Goal: Communication & Community: Answer question/provide support

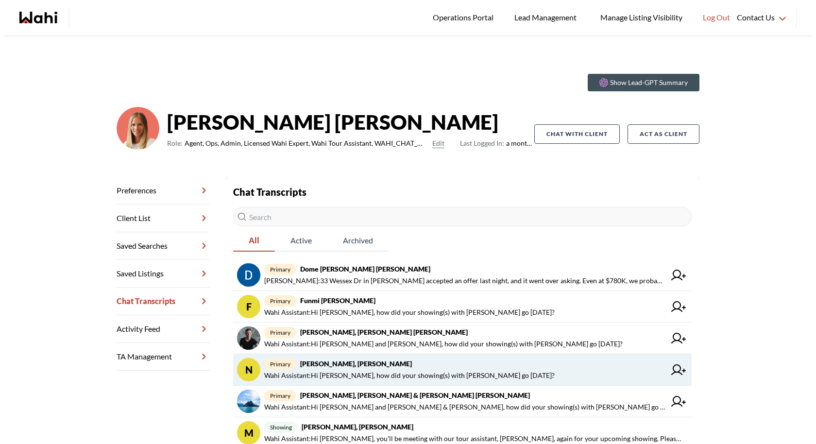
click at [383, 372] on span "Wahi Assistant : Hi [PERSON_NAME], how did your showing(s) with [PERSON_NAME] g…" at bounding box center [409, 375] width 290 height 12
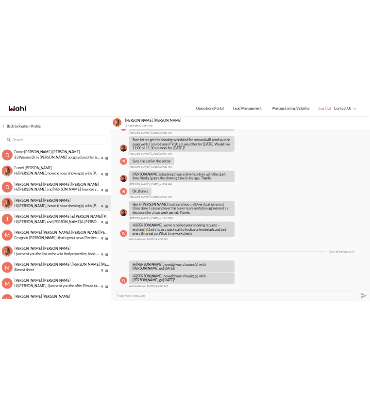
scroll to position [855, 0]
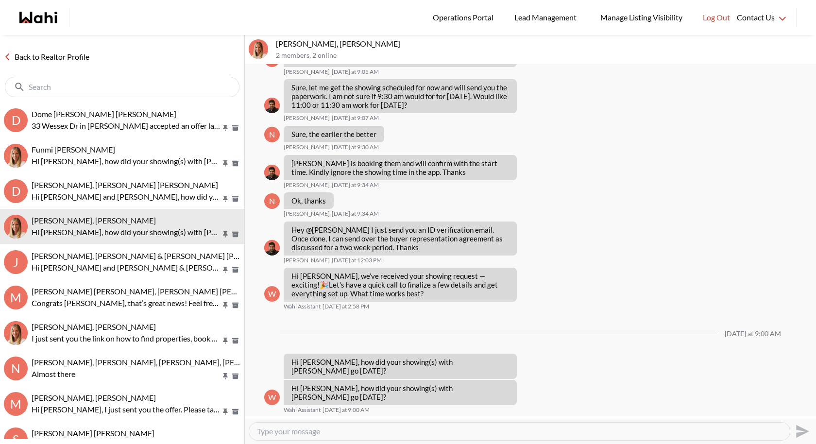
click at [322, 429] on textarea "Type your message" at bounding box center [519, 431] width 525 height 10
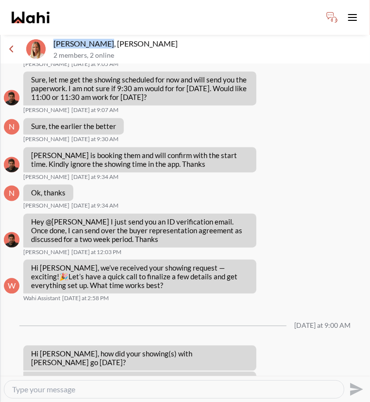
drag, startPoint x: 98, startPoint y: 44, endPoint x: 51, endPoint y: 44, distance: 47.1
click at [51, 44] on div "Nitesh Goyal, Michelle 2 members , 2 online" at bounding box center [185, 49] width 370 height 29
copy p "Nitesh Goyal,"
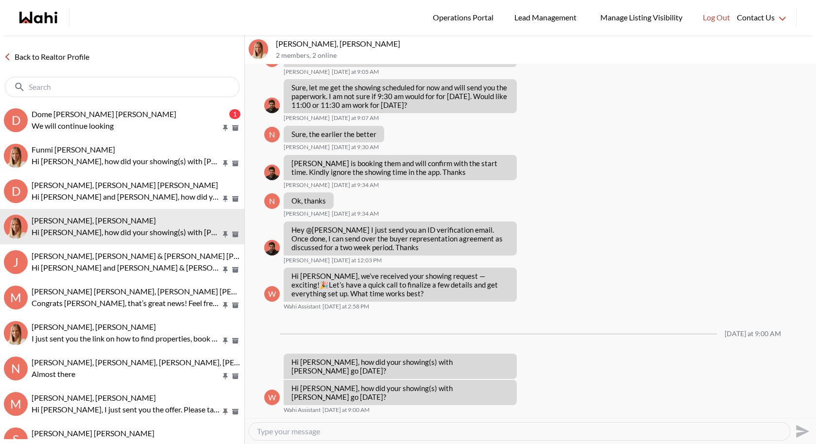
click at [293, 436] on textarea "Type your message" at bounding box center [519, 431] width 525 height 10
paste textarea "Good morning Nitesh, we haven’t received the Fintracker yet. Faraz sent it to y…"
type textarea "Good morning Nitesh, we haven’t received the Fintracker yet. Faraz sent it to y…"
click at [800, 427] on icon "Send" at bounding box center [801, 431] width 16 height 16
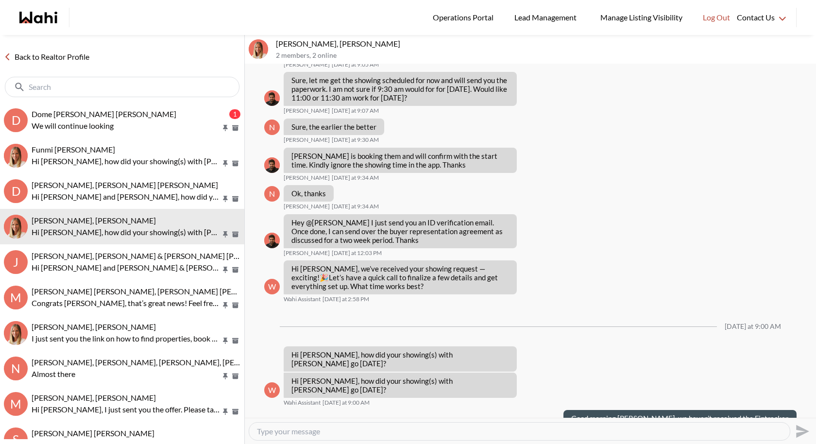
scroll to position [901, 0]
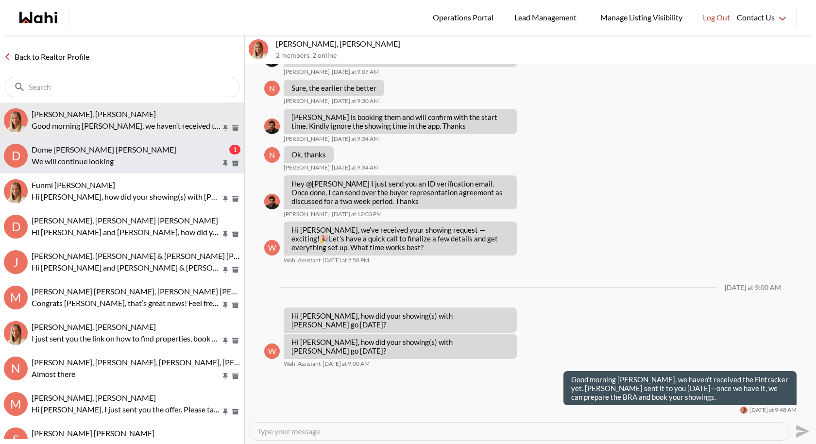
click at [115, 148] on span "Dome Aquin, Keith Mody, Michelle" at bounding box center [104, 149] width 145 height 9
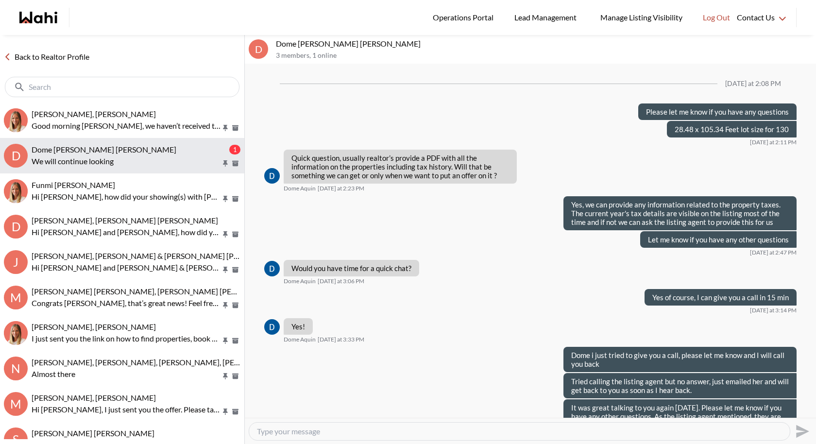
scroll to position [1258, 0]
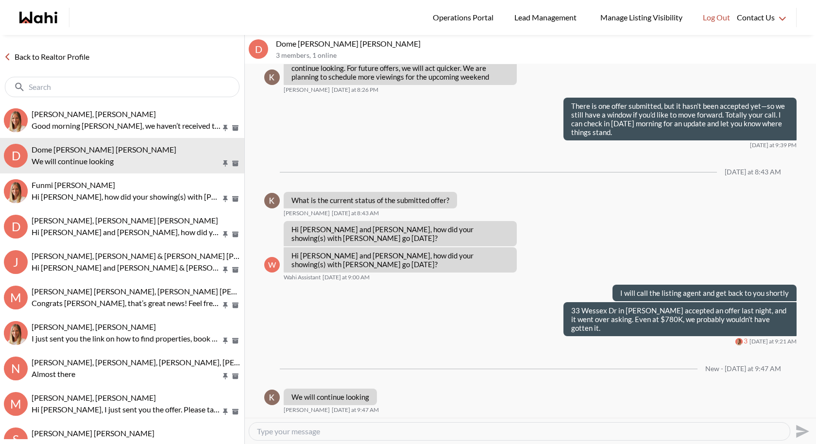
click at [306, 434] on textarea "Type your message" at bounding box center [519, 431] width 525 height 10
type textarea "Sounds good, let me know if you have any questions"
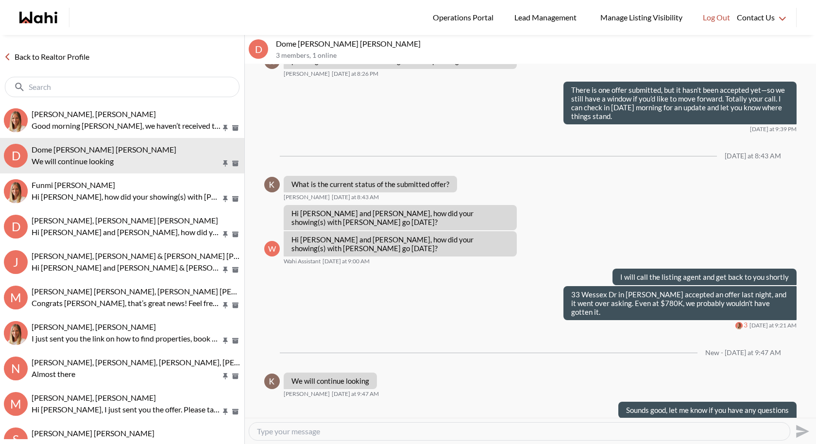
scroll to position [1287, 0]
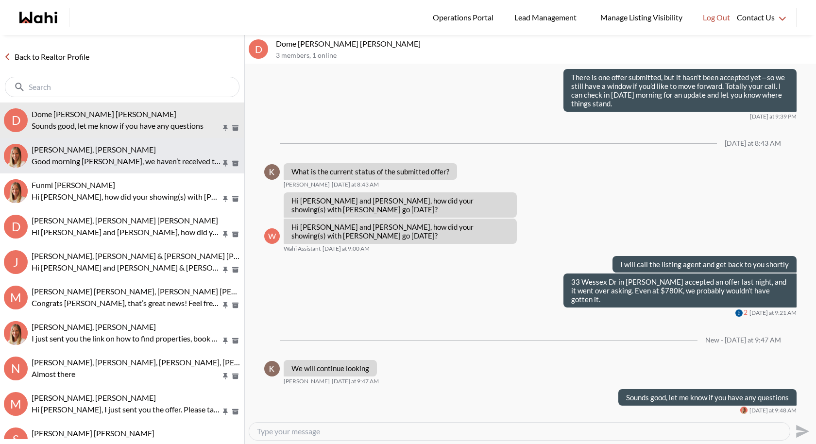
click at [94, 148] on span "Nitesh Goyal, Michelle" at bounding box center [94, 149] width 124 height 9
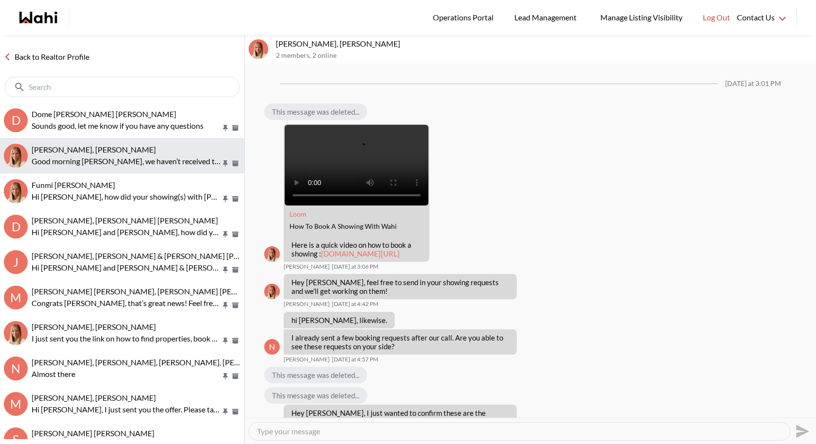
scroll to position [901, 0]
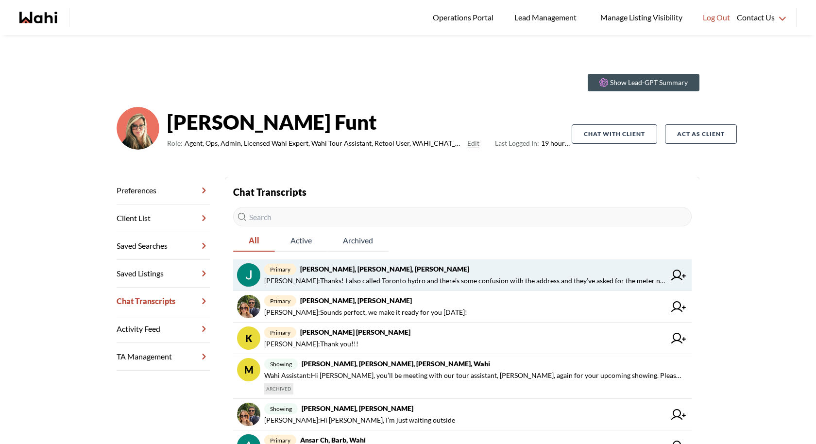
click at [494, 264] on span "primary Jack Burke, Leyla Smith, Faraz, Barbara" at bounding box center [464, 269] width 401 height 12
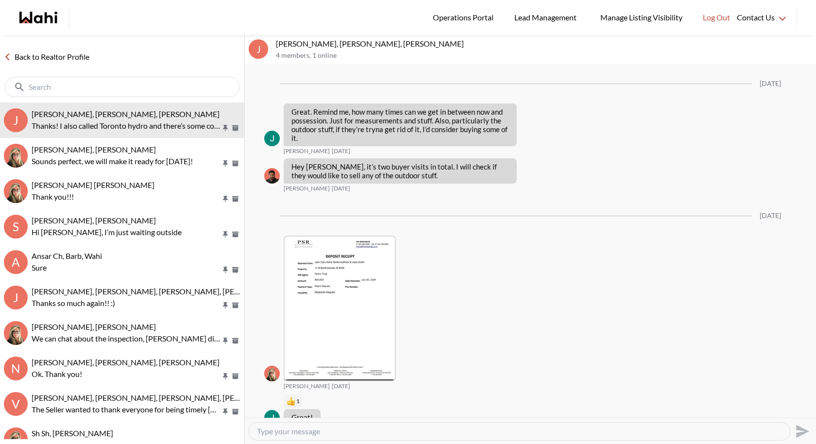
scroll to position [1876, 0]
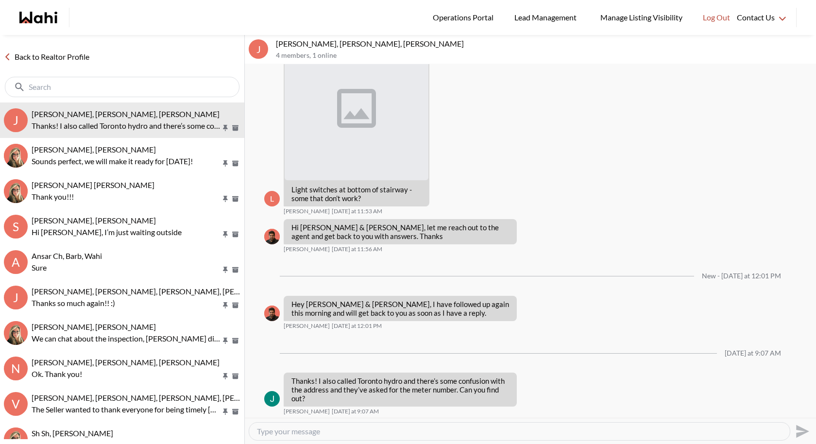
click at [317, 428] on textarea "Type your message" at bounding box center [519, 431] width 525 height 10
type textarea "Hi Jack no problem I will email the listing agent and get back to you as soon a…"
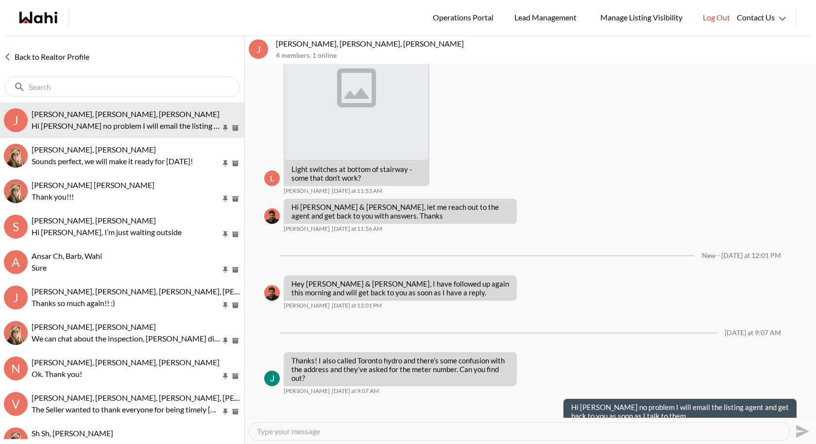
scroll to position [1913, 0]
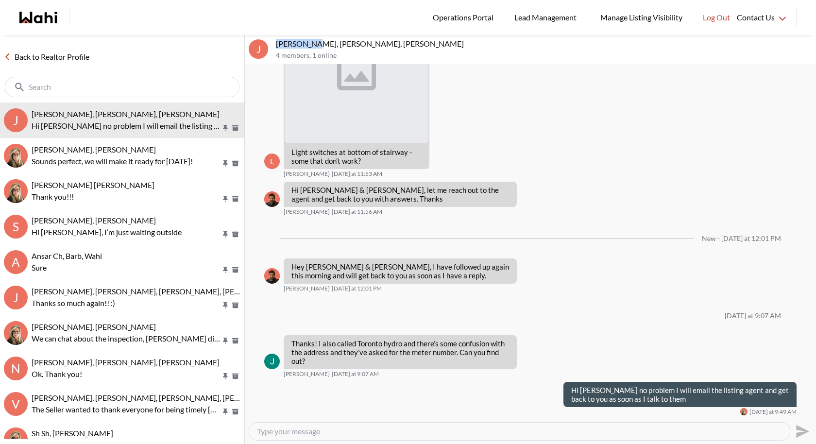
drag, startPoint x: 313, startPoint y: 43, endPoint x: 274, endPoint y: 47, distance: 39.0
click at [273, 47] on div "J Jack Burke, Leyla Smith, Faraz, Barbara 4 members , 1 online" at bounding box center [530, 49] width 571 height 29
copy p "Jack Burke"
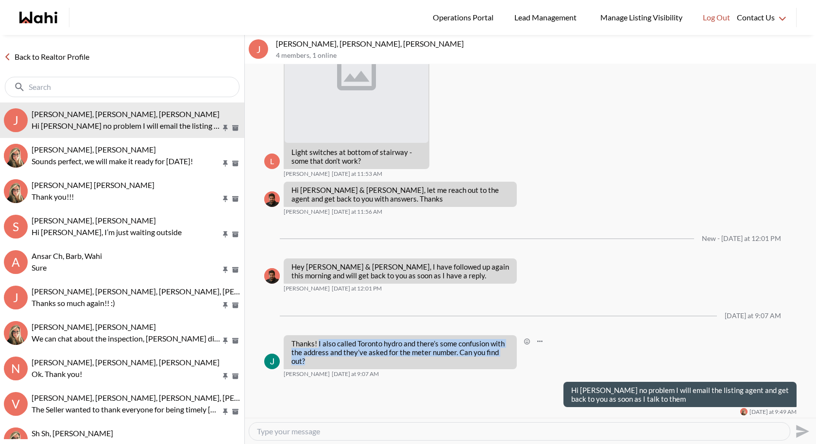
drag, startPoint x: 310, startPoint y: 358, endPoint x: 318, endPoint y: 341, distance: 19.1
click at [318, 341] on p "Thanks! I also called Toronto hydro and there’s some confusion with the address…" at bounding box center [400, 352] width 218 height 26
click at [334, 341] on p "Thanks! I also called Toronto hydro and there’s some confusion with the address…" at bounding box center [400, 352] width 218 height 26
drag, startPoint x: 309, startPoint y: 359, endPoint x: 317, endPoint y: 341, distance: 19.1
click at [317, 341] on p "Thanks! I also called Toronto hydro and there’s some confusion with the address…" at bounding box center [400, 352] width 218 height 26
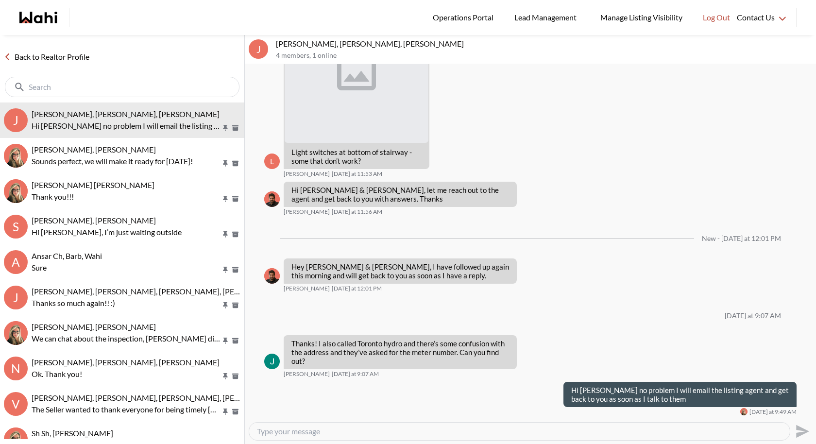
click at [297, 304] on div "[DATE] at 9:07 AM" at bounding box center [530, 315] width 532 height 39
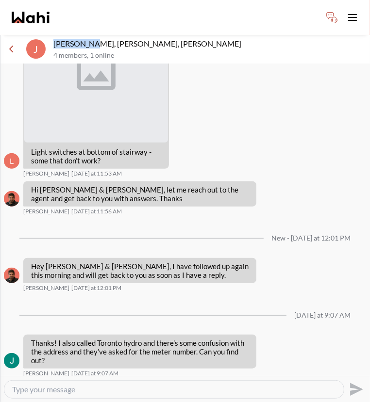
drag, startPoint x: 89, startPoint y: 45, endPoint x: 54, endPoint y: 41, distance: 35.2
click at [54, 41] on p "[PERSON_NAME], [PERSON_NAME], [PERSON_NAME]" at bounding box center [209, 44] width 313 height 10
copy p "[PERSON_NAME]"
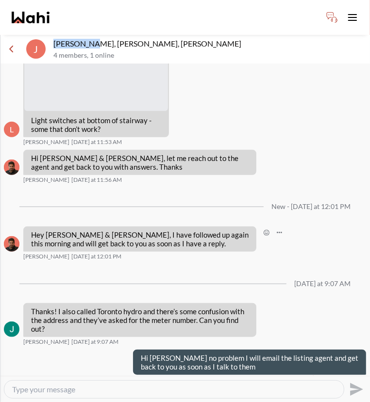
scroll to position [1955, 0]
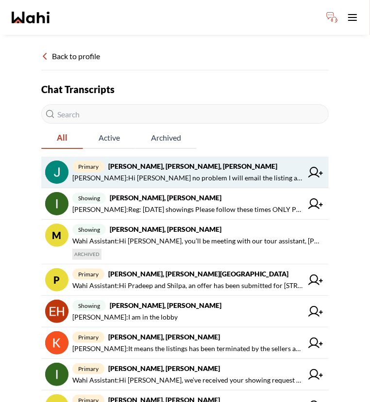
click at [134, 171] on span "primary Jack Burke, Leyla Smith, Faraz, Barbara" at bounding box center [187, 167] width 230 height 12
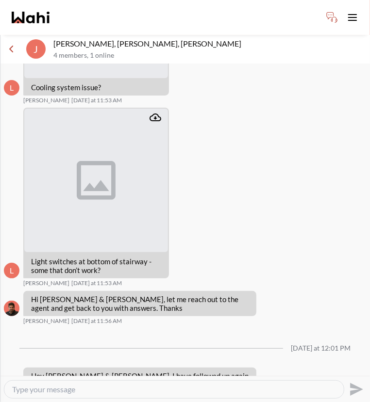
scroll to position [1899, 0]
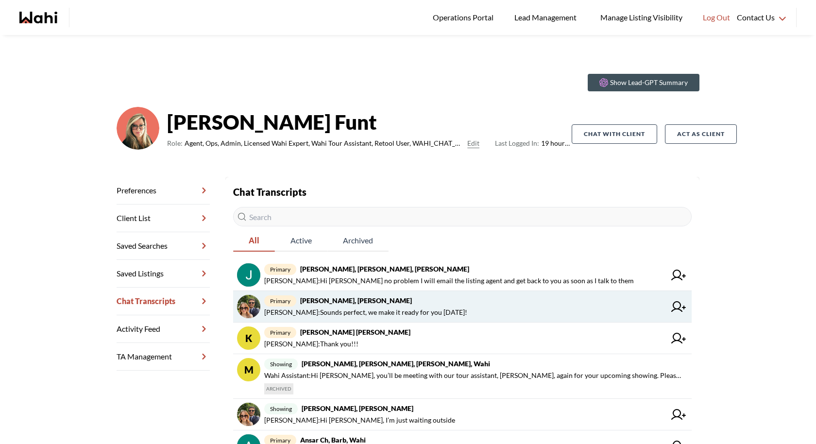
click at [316, 319] on link "primary Sean Andrade, Barb Behnam Fazili : Sounds perfect, we make it ready for…" at bounding box center [462, 307] width 458 height 32
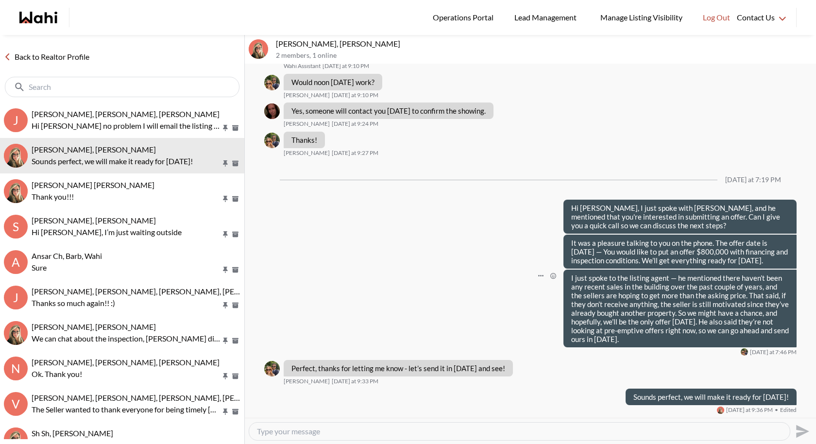
scroll to position [427, 0]
drag, startPoint x: 293, startPoint y: 42, endPoint x: 274, endPoint y: 42, distance: 18.9
click at [274, 42] on div "Sean Andrade, Barb 2 members , 1 online" at bounding box center [530, 49] width 571 height 29
copy p "Sean"
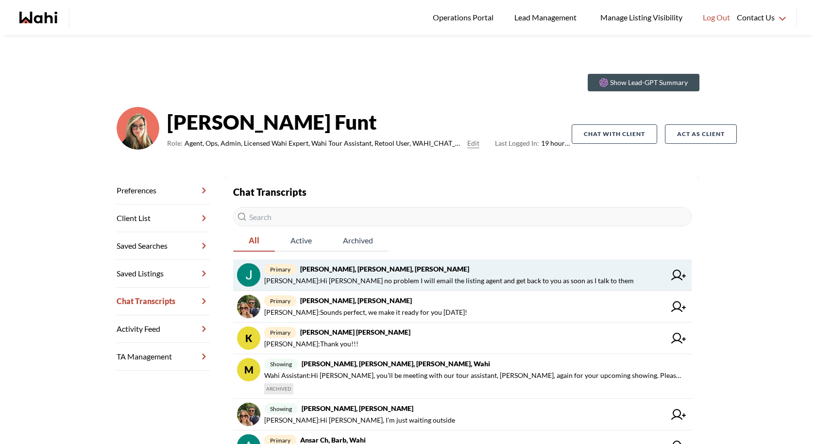
click at [363, 271] on strong "[PERSON_NAME], [PERSON_NAME], [PERSON_NAME]" at bounding box center [384, 269] width 169 height 8
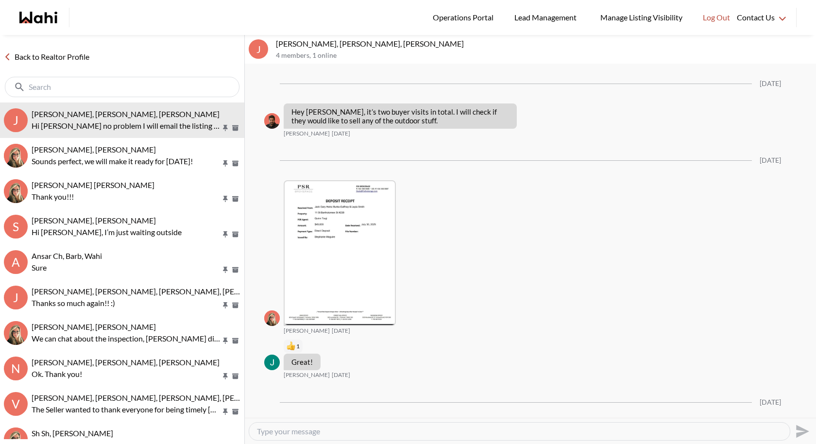
scroll to position [1858, 0]
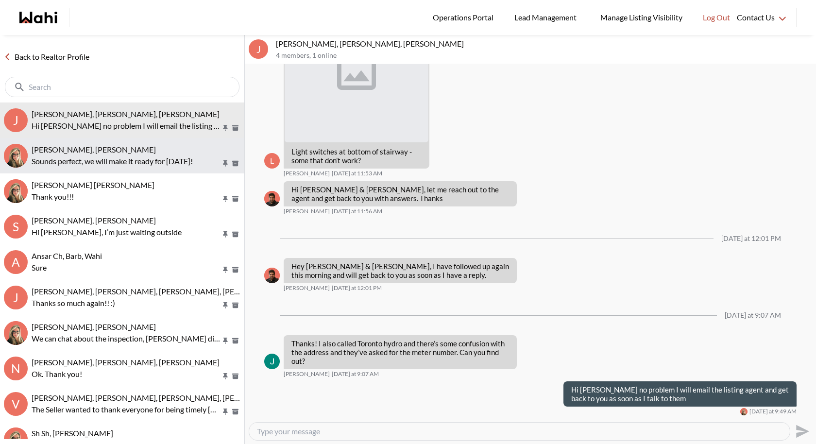
click at [121, 156] on p "Sounds perfect, we will make it ready for tomorrow!" at bounding box center [126, 161] width 189 height 12
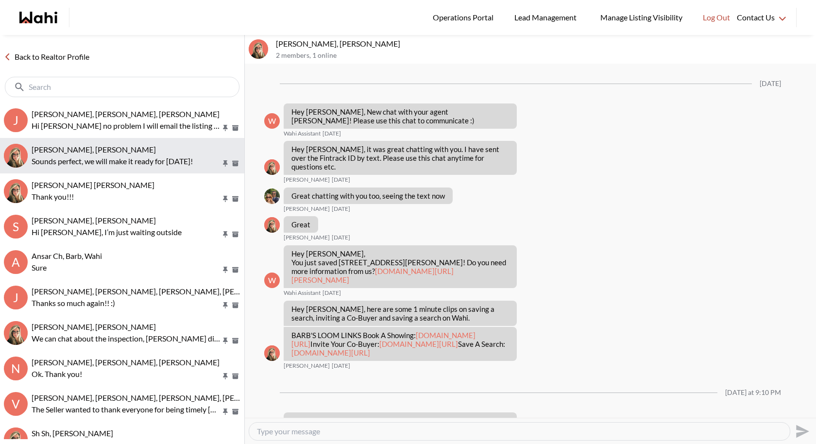
scroll to position [428, 0]
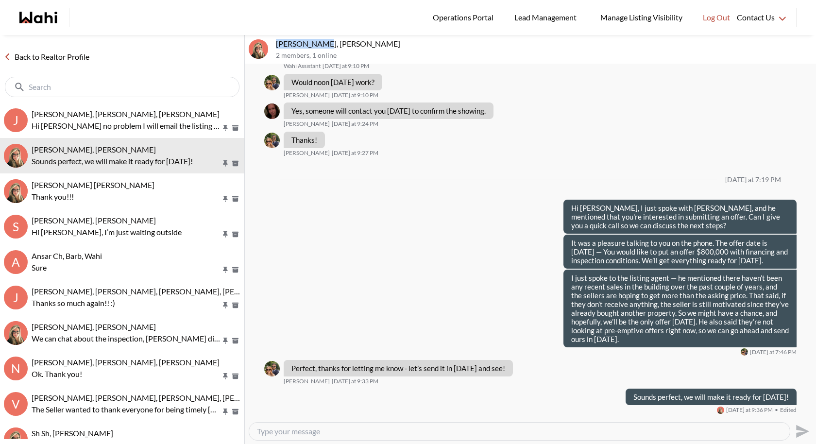
drag, startPoint x: 322, startPoint y: 42, endPoint x: 273, endPoint y: 43, distance: 49.5
click at [272, 43] on div "Sean Andrade, Barb 2 members , 1 online" at bounding box center [530, 49] width 571 height 29
copy p "[PERSON_NAME]"
click at [364, 168] on div "Yesterday at 7:19 PM" at bounding box center [530, 179] width 532 height 39
drag, startPoint x: 323, startPoint y: 44, endPoint x: 276, endPoint y: 40, distance: 47.3
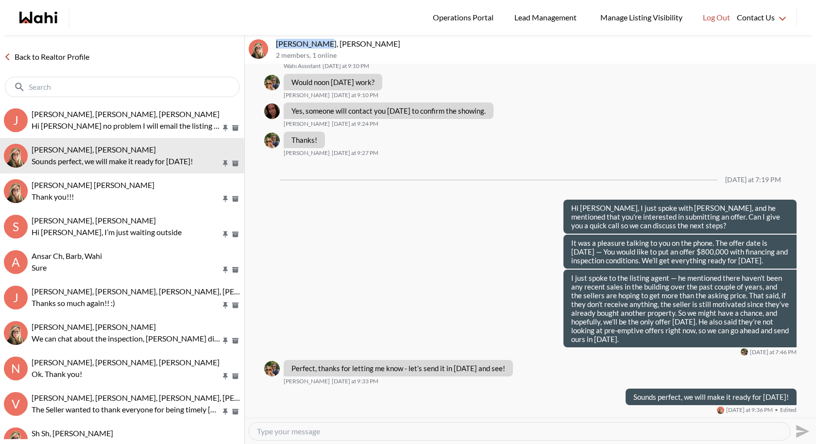
click at [276, 41] on p "Sean Andrade, Barb" at bounding box center [544, 44] width 536 height 10
copy p "Sean Andrade"
click at [304, 426] on textarea "Type your message" at bounding box center [519, 431] width 525 height 10
paste textarea "Hi Sean, I’ll be sending you the Fintracker shortly so we can get the offer rea…"
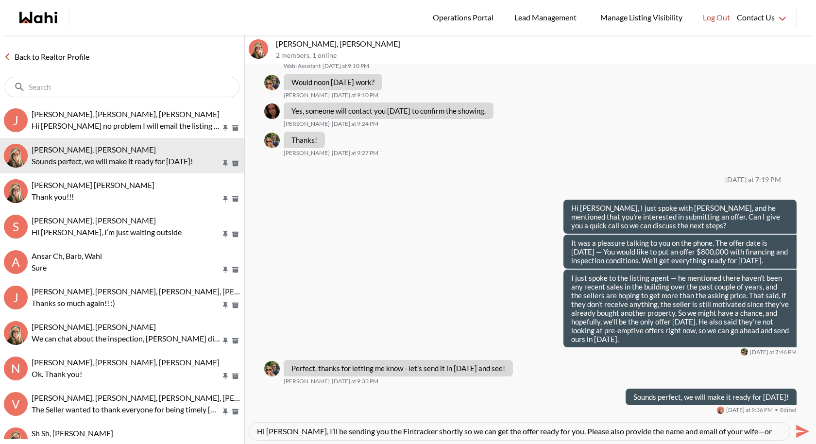
click at [727, 430] on textarea "Hi Sean, I’ll be sending you the Fintracker shortly so we can get the offer rea…" at bounding box center [519, 431] width 525 height 10
click at [771, 432] on textarea "Hi Sean, I’ll be sending you the Fintracker shortly so we can get the offer rea…" at bounding box center [519, 431] width 525 height 10
click at [352, 431] on textarea "Hi Sean, I’ll be sending you the Fintracker shortly so we can get the offer rea…" at bounding box center [519, 431] width 525 height 10
click at [636, 432] on textarea "Hi Sean, I’ll be sending you the Fintracker shortly so we can get the offer rea…" at bounding box center [519, 431] width 525 height 10
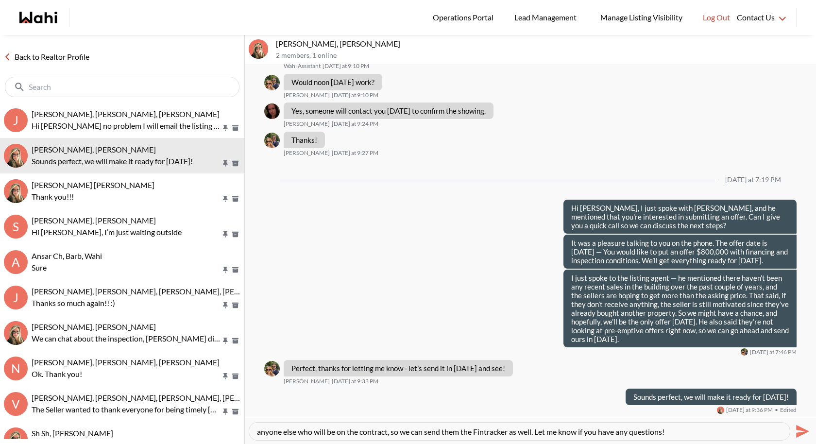
type textarea "Hi Sean, I’ll be sending you the Fintracker shortly so we can get the offer rea…"
click at [795, 431] on icon "Send" at bounding box center [801, 431] width 16 height 16
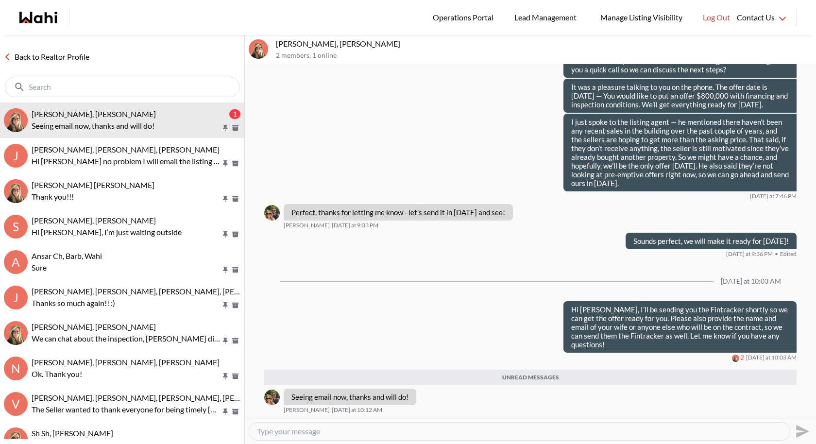
scroll to position [552, 0]
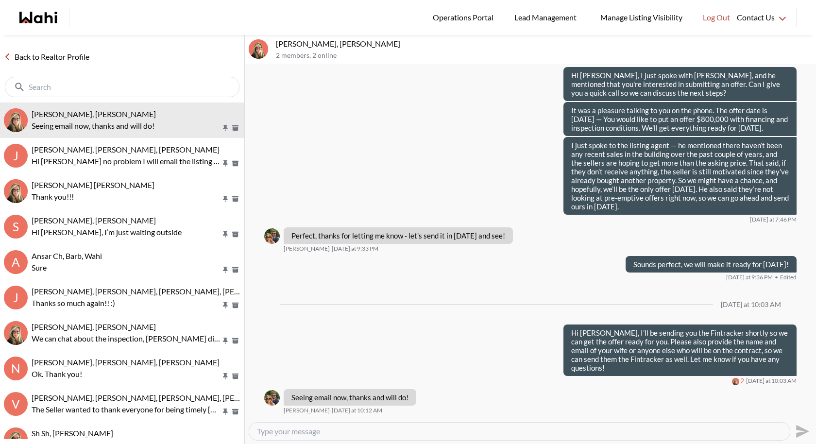
click at [298, 429] on textarea "Type your message" at bounding box center [519, 431] width 525 height 10
type textarea "Sounds perfect"
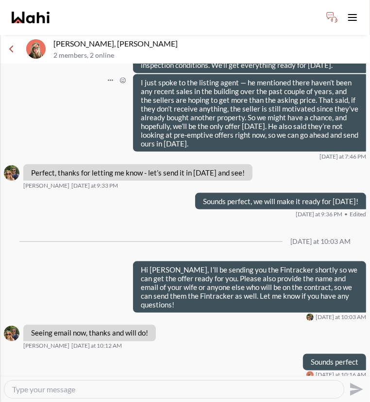
scroll to position [621, 0]
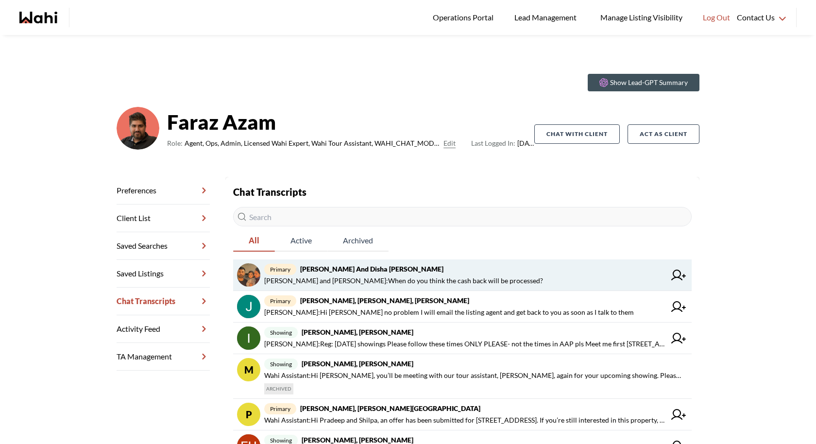
click at [370, 267] on strong "Sidhant and Disha Vats, Faraz" at bounding box center [371, 269] width 143 height 8
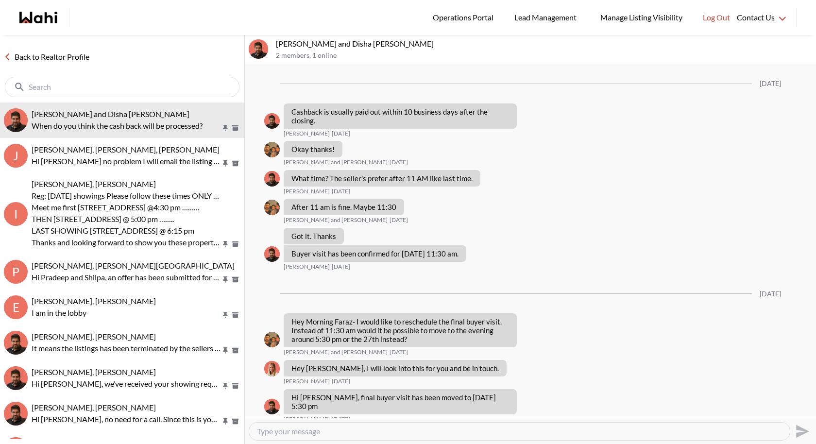
scroll to position [724, 0]
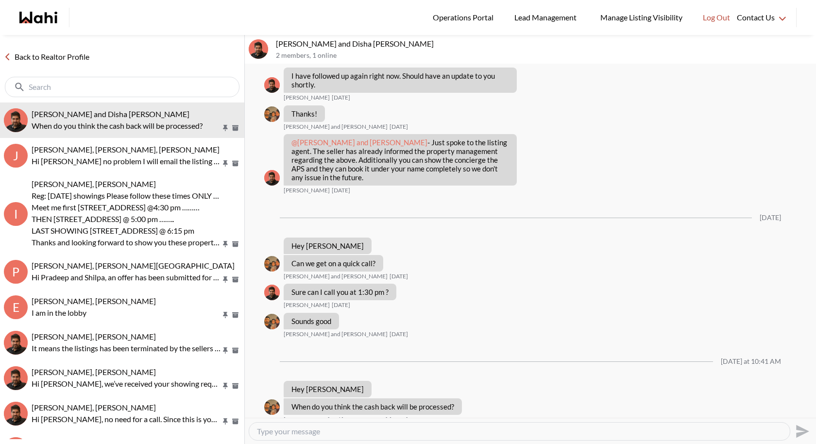
click at [302, 431] on textarea "Type your message" at bounding box center [519, 431] width 525 height 10
paste textarea "good morning!As soon as we receive the commission,we’ll process the cashback fo…"
click at [345, 432] on textarea "Hi Sidhant, good morning!As soon as we receive the commission,we’ll process the…" at bounding box center [519, 431] width 525 height 10
click at [593, 429] on textarea "Hi Sidhant, good morning! As soon as we receive the commission,we’ll process th…" at bounding box center [519, 431] width 525 height 10
type textarea "Hi Sidhant, good morning! As soon as we receive the commission,we’ll process th…"
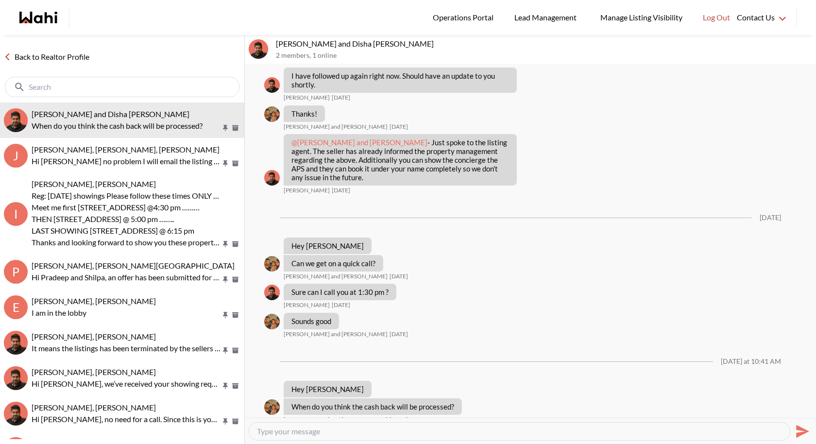
scroll to position [771, 0]
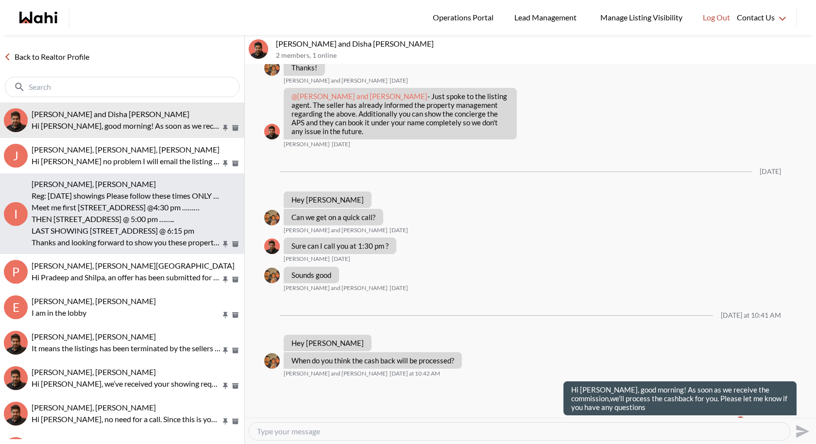
click at [153, 183] on div "Irina Krasyuk, Paul, Faraz" at bounding box center [136, 184] width 209 height 10
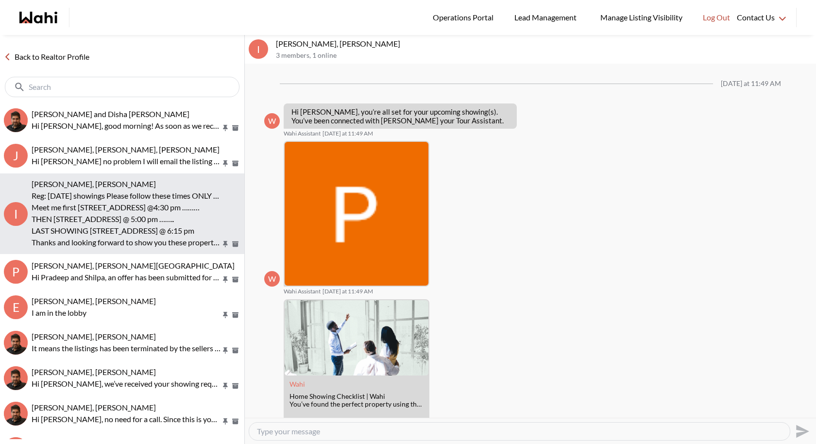
scroll to position [478, 0]
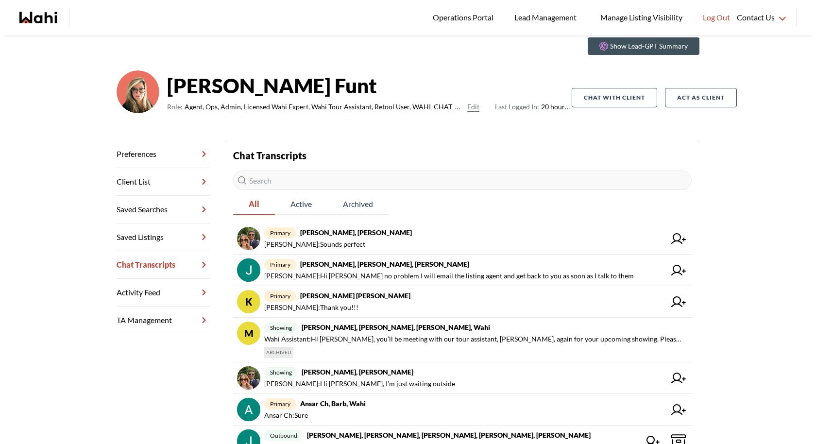
scroll to position [37, 0]
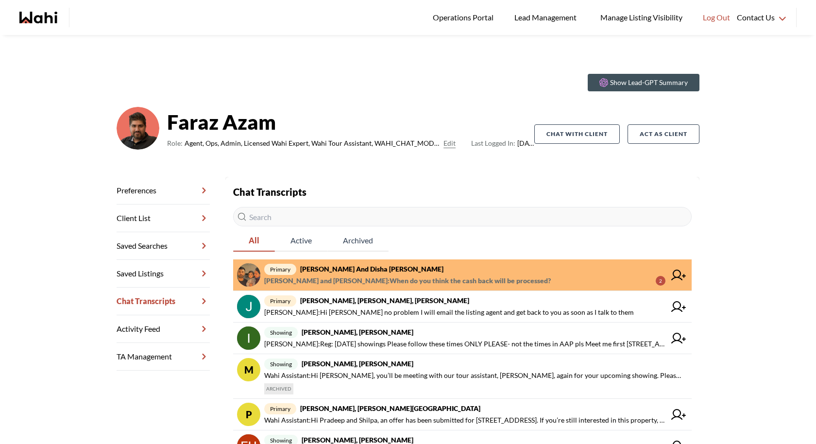
click at [399, 272] on span "primary [PERSON_NAME] and Disha [PERSON_NAME]" at bounding box center [464, 269] width 401 height 12
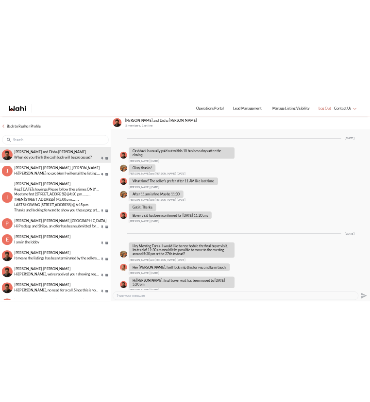
scroll to position [724, 0]
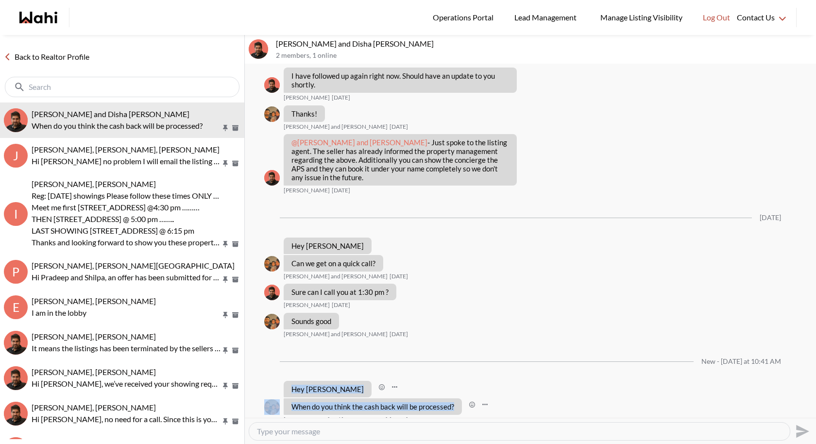
drag, startPoint x: 454, startPoint y: 400, endPoint x: 292, endPoint y: 380, distance: 163.4
copy ul "Hey [PERSON_NAME] and [PERSON_NAME] [DATE] at 10:41 AM When do you think the ca…"
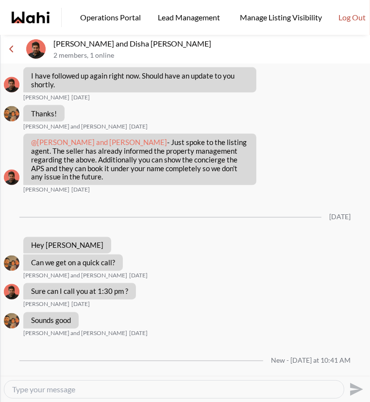
scroll to position [823, 0]
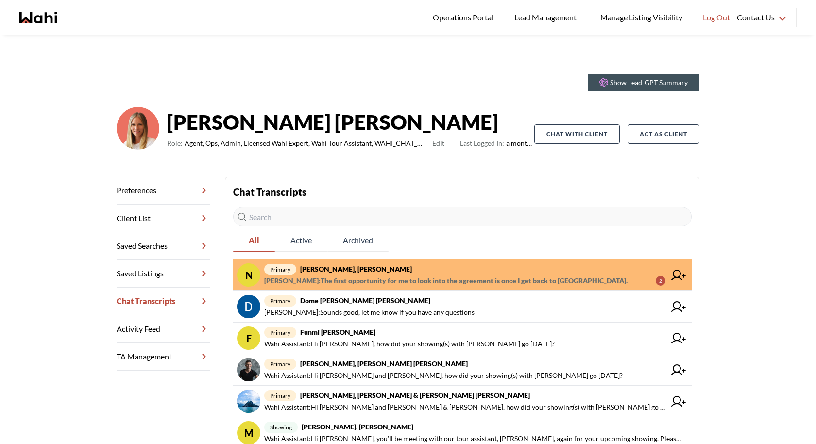
click at [529, 287] on link "N primary [PERSON_NAME], [PERSON_NAME] [PERSON_NAME] : The first opportunity fo…" at bounding box center [462, 275] width 458 height 32
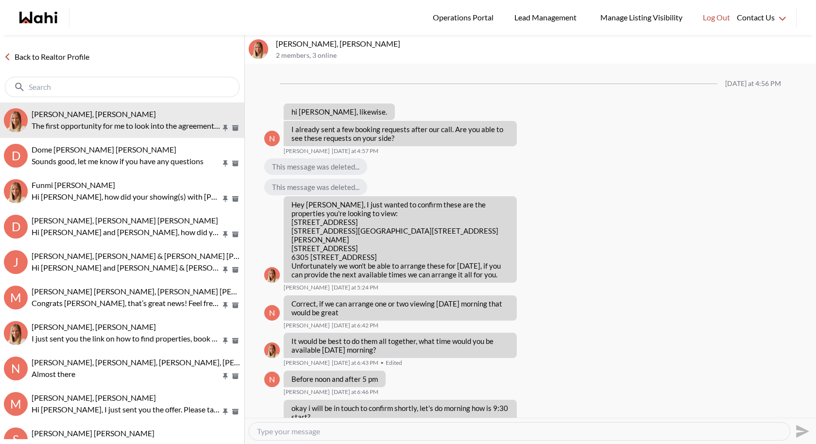
scroll to position [771, 0]
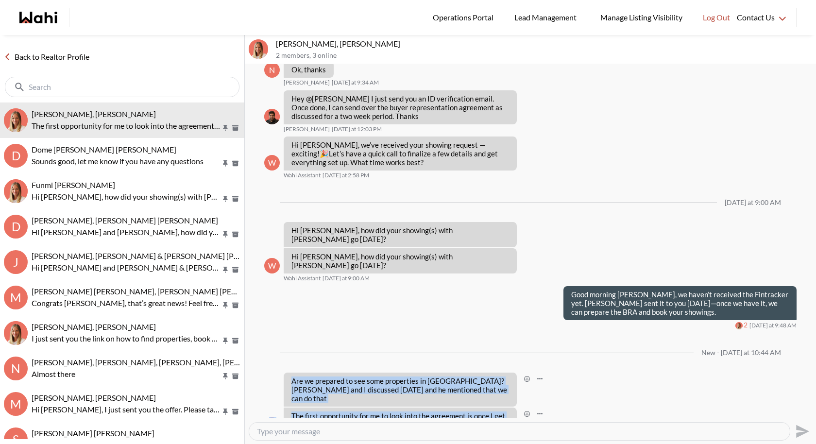
drag, startPoint x: 351, startPoint y: 399, endPoint x: 292, endPoint y: 359, distance: 70.6
copy ul "Are we prepared to see some properties in [GEOGRAPHIC_DATA]? [PERSON_NAME] and …"
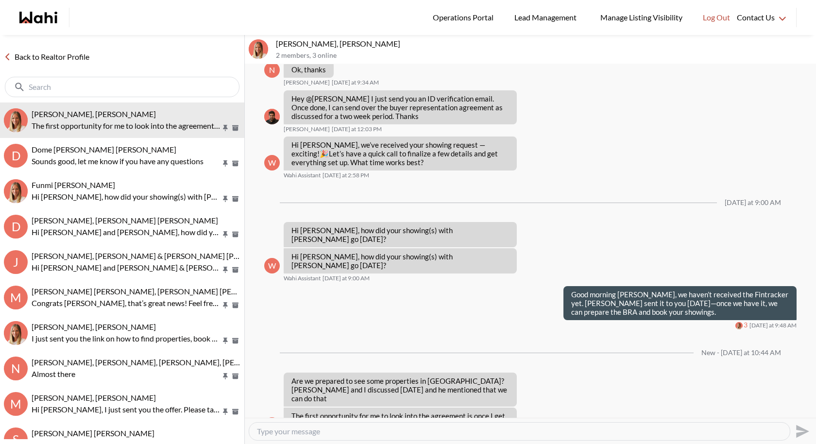
click at [288, 431] on textarea "Type your message" at bounding box center [519, 431] width 525 height 10
paste textarea "Thanks so much! Absolutely, you can see the property tonight—as soon as we rece…"
type textarea "Thanks so much! Absolutely, you can see the property tonight—as soon as we rece…"
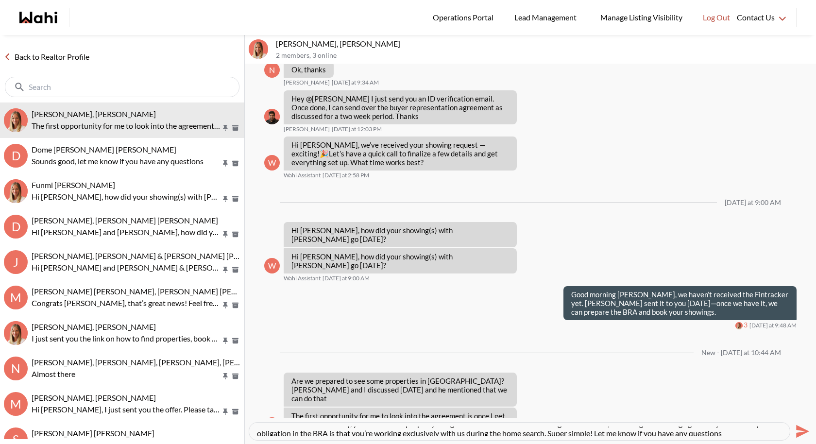
scroll to position [10, 0]
click at [803, 434] on icon "Send" at bounding box center [801, 431] width 16 height 16
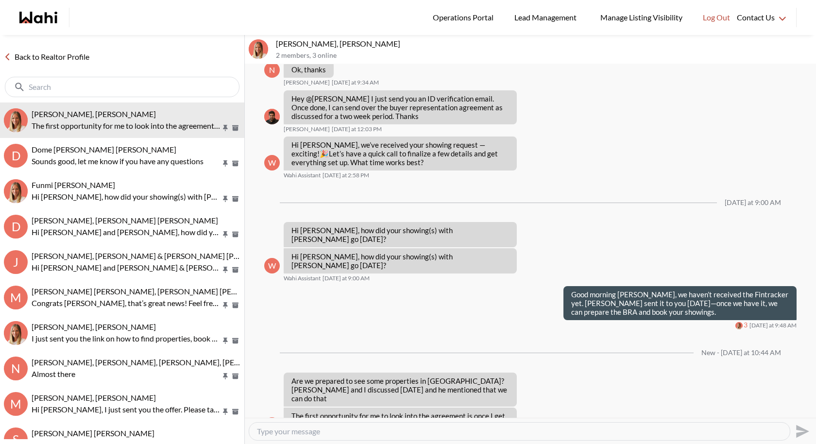
scroll to position [0, 0]
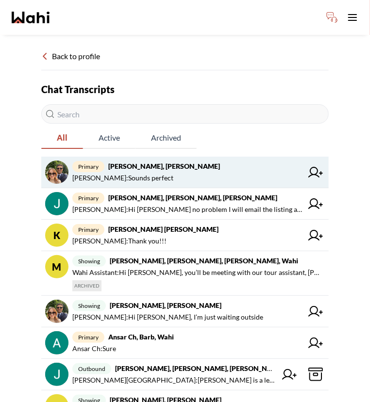
click at [168, 168] on strong "Sean Andrade, Barb" at bounding box center [164, 166] width 112 height 8
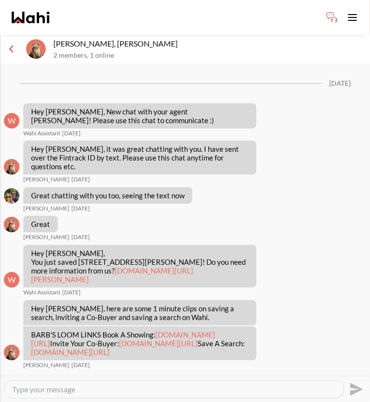
scroll to position [622, 0]
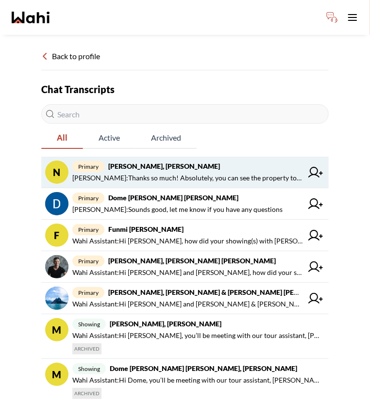
click at [150, 169] on strong "[PERSON_NAME], [PERSON_NAME]" at bounding box center [164, 166] width 112 height 8
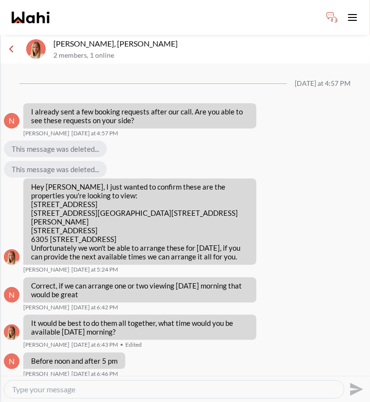
scroll to position [819, 0]
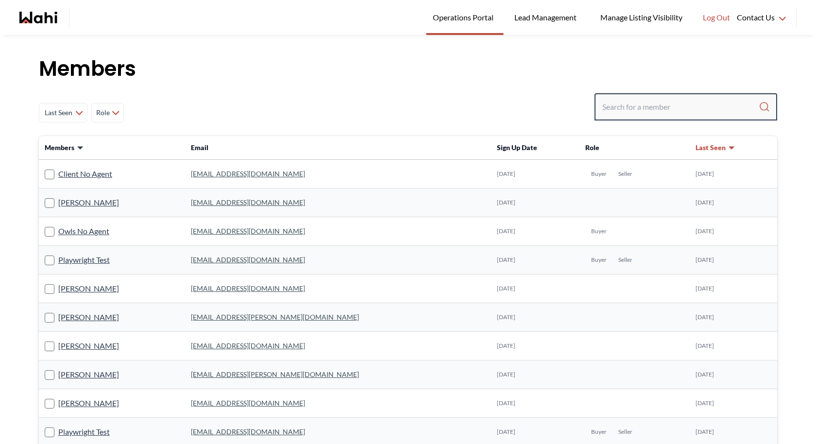
click at [656, 105] on input "Search input" at bounding box center [680, 106] width 156 height 17
paste input "write2mithila@ymail.com"
type input "write2mithila@ymail.com"
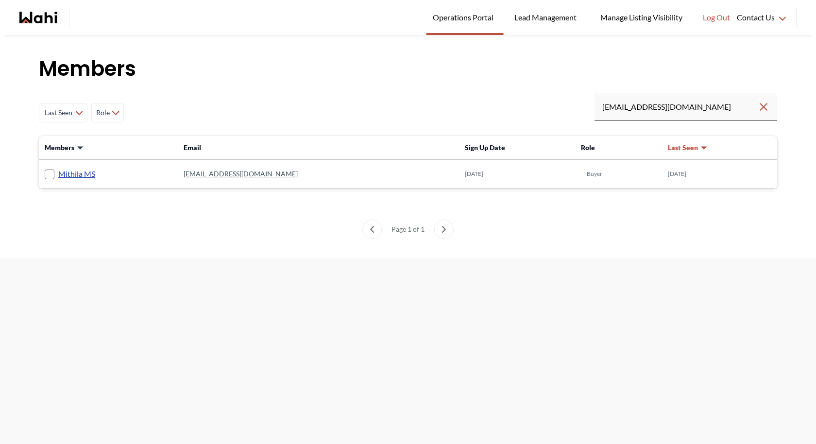
click at [86, 170] on link "Mithila MS" at bounding box center [76, 174] width 37 height 13
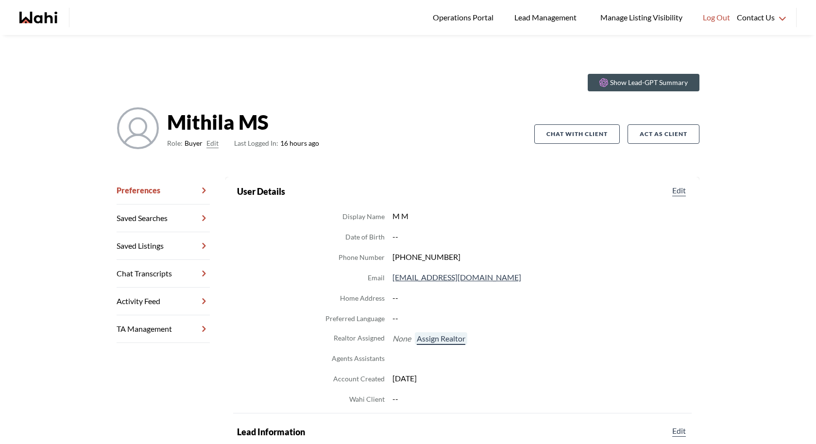
click at [433, 338] on button "Assign Realtor" at bounding box center [441, 338] width 52 height 13
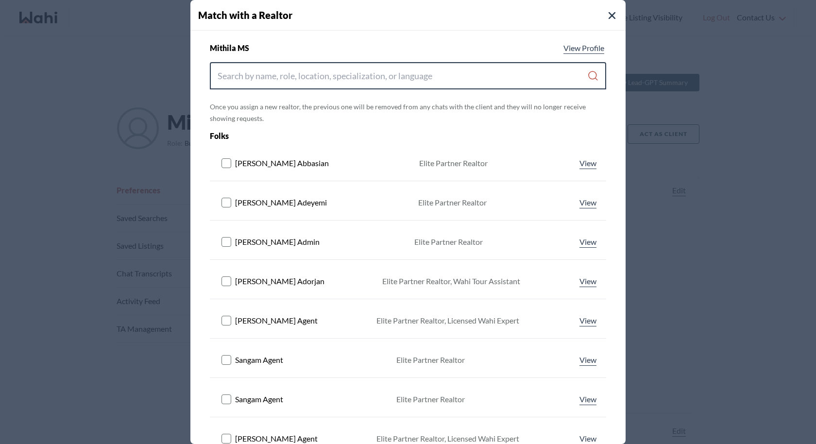
click at [345, 75] on input "Search input" at bounding box center [402, 75] width 369 height 17
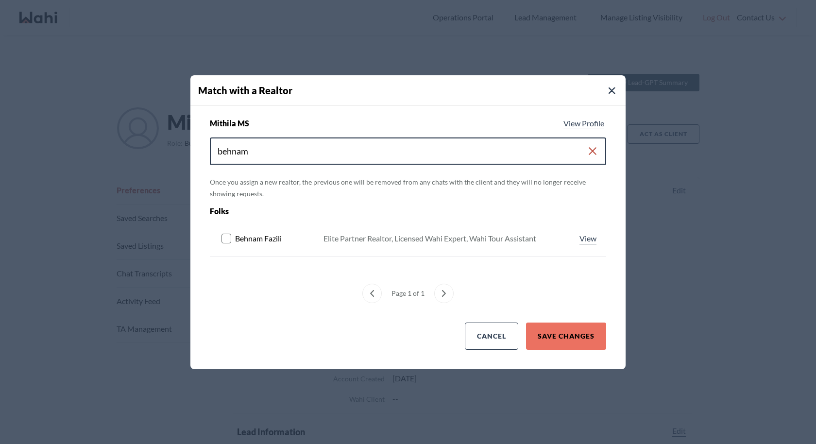
type input "behnam"
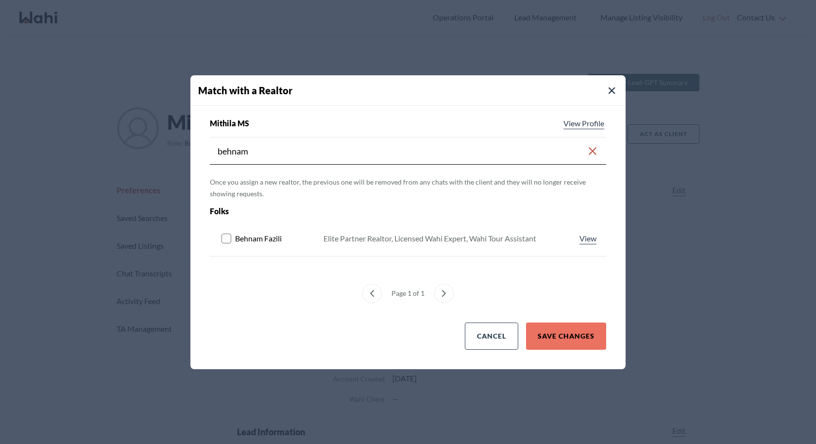
click at [222, 243] on button at bounding box center [228, 239] width 14 height 12
click at [600, 338] on button "Save Changes" at bounding box center [566, 335] width 80 height 27
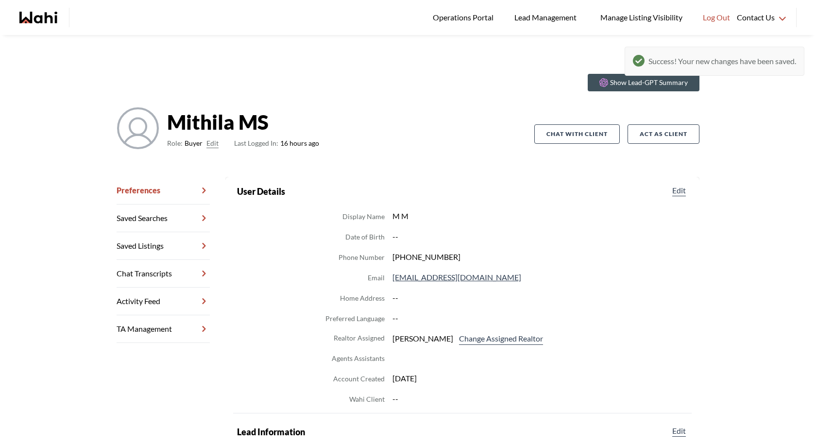
click at [169, 270] on link "Chat Transcripts" at bounding box center [163, 274] width 93 height 28
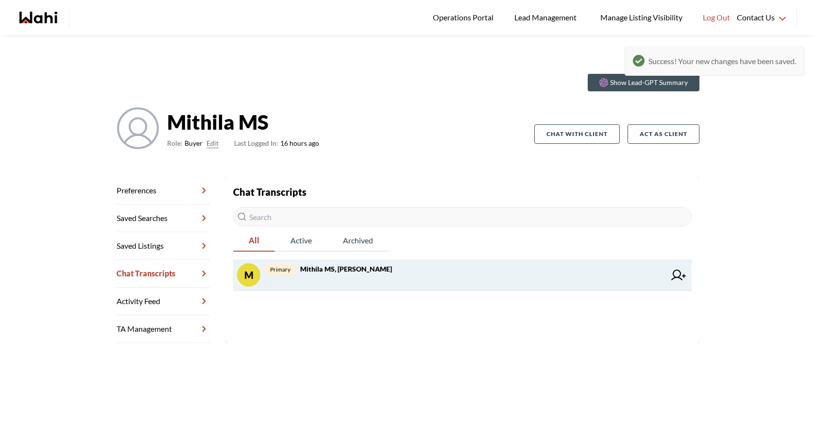
click at [358, 270] on strong "Mithila MS, Behnam" at bounding box center [346, 269] width 92 height 8
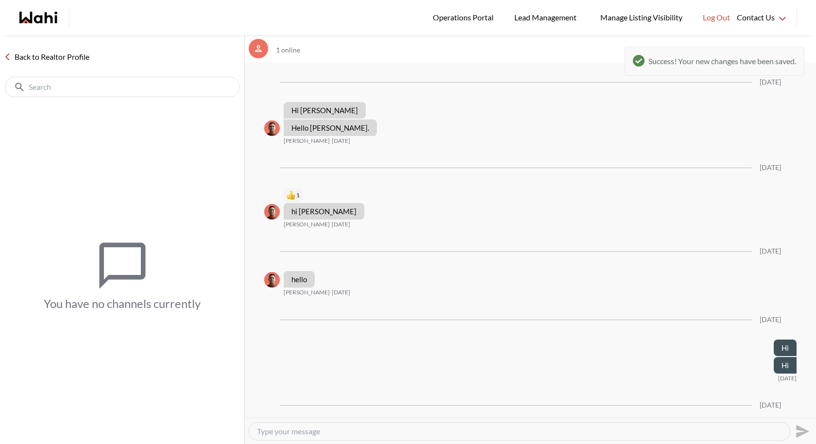
scroll to position [1912, 0]
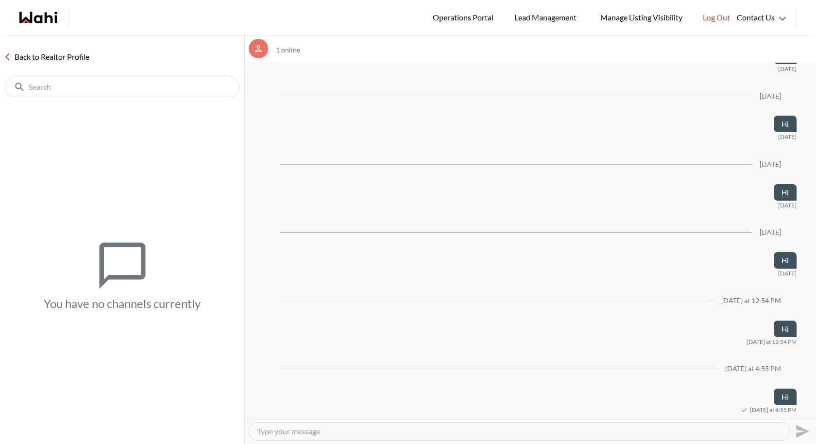
click at [337, 423] on div at bounding box center [519, 430] width 540 height 17
click at [318, 426] on div at bounding box center [519, 430] width 540 height 17
click at [302, 436] on textarea "Type your message" at bounding box center [519, 431] width 525 height 10
type textarea "Hi"
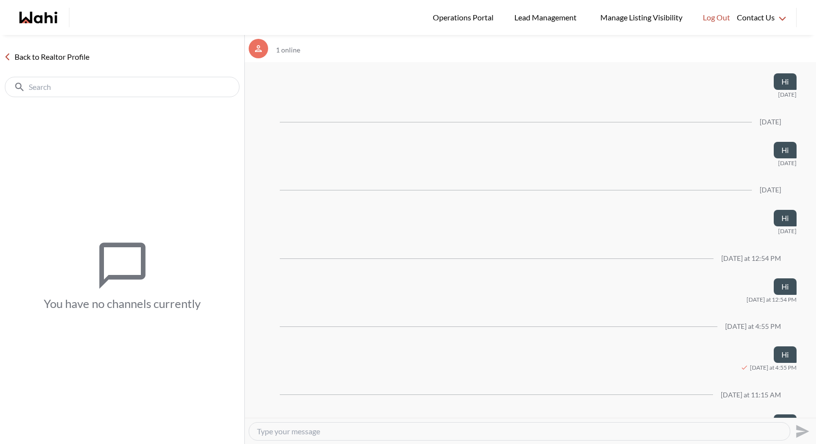
scroll to position [1980, 0]
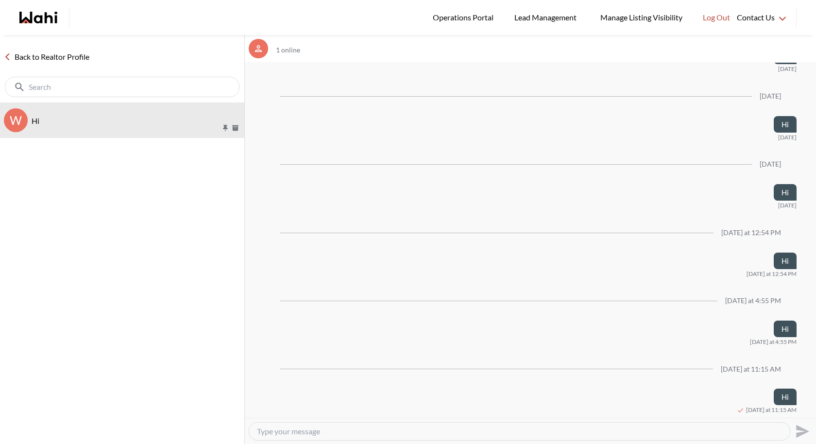
click at [9, 55] on icon at bounding box center [7, 56] width 7 height 7
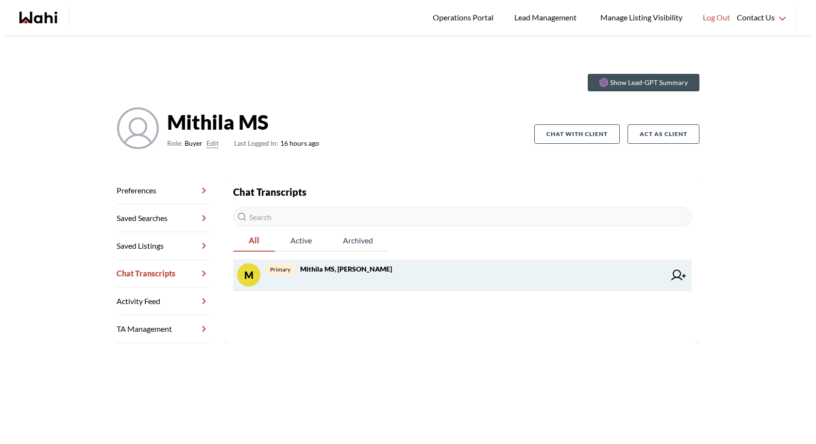
click at [340, 270] on strong "Mithila MS, Behnam" at bounding box center [346, 269] width 92 height 8
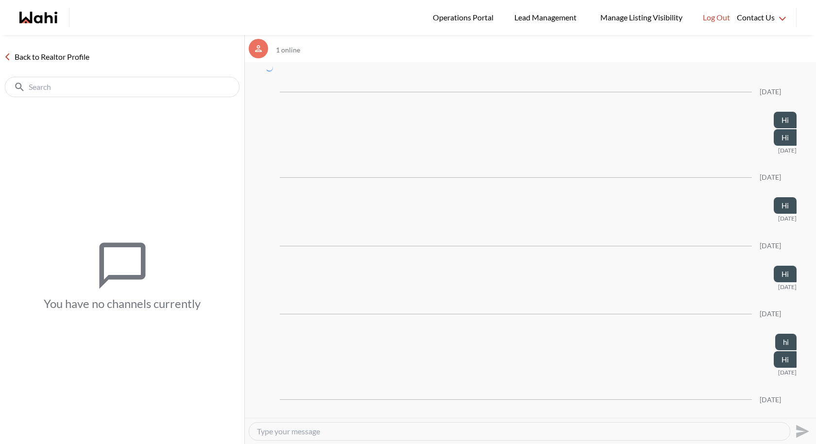
scroll to position [1980, 0]
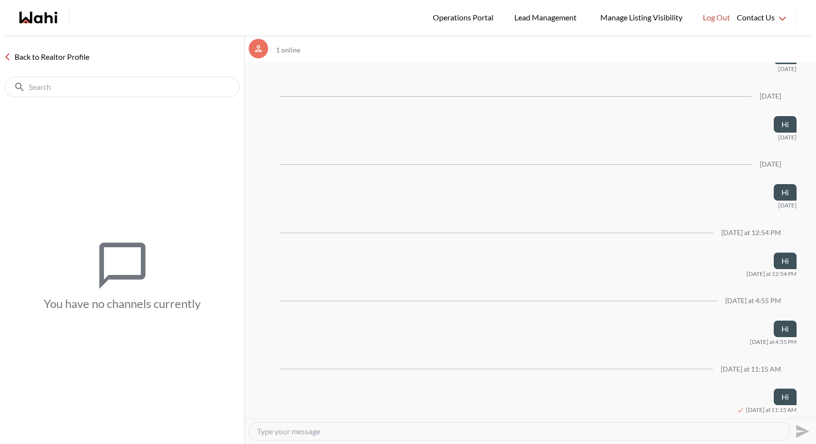
click at [6, 59] on icon at bounding box center [7, 56] width 7 height 7
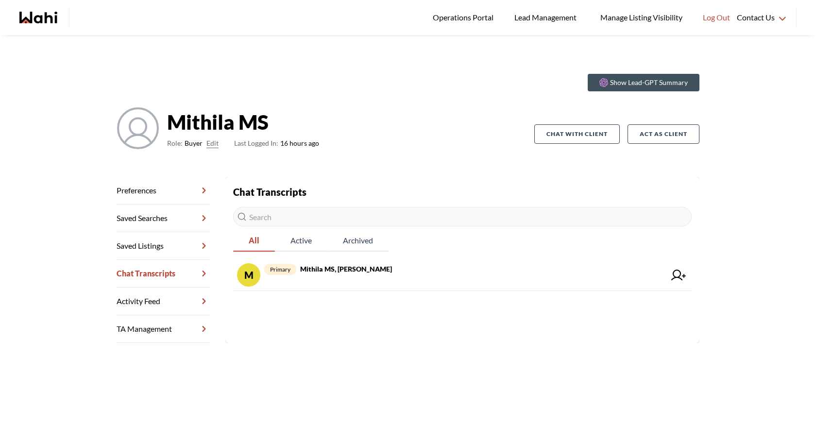
click at [167, 270] on link "Chat Transcripts" at bounding box center [163, 274] width 93 height 28
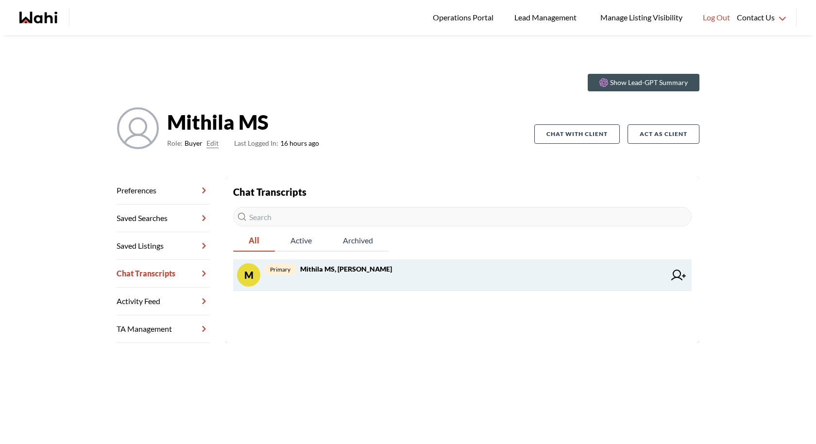
click at [344, 268] on strong "Mithila MS, Behnam" at bounding box center [346, 269] width 92 height 8
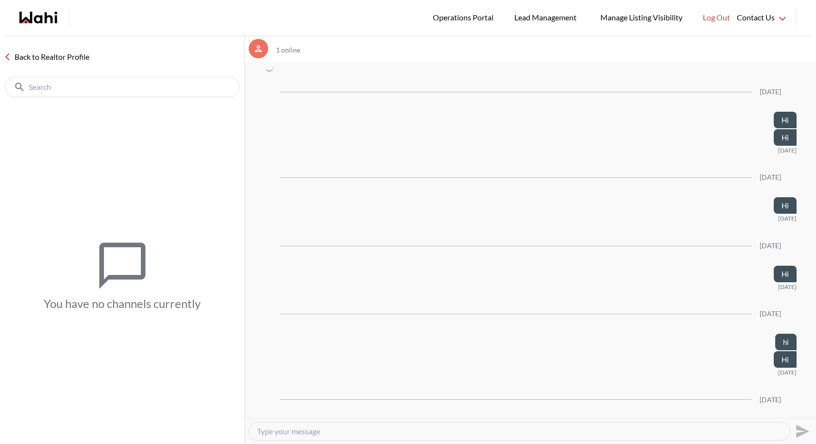
scroll to position [1980, 0]
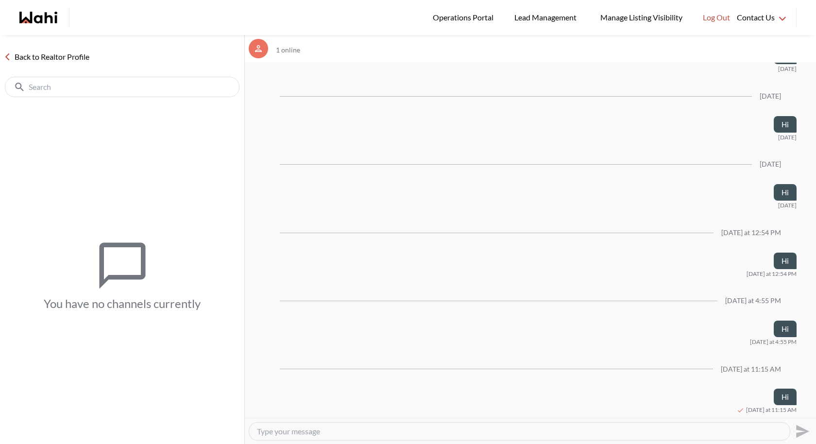
click at [397, 429] on textarea "Type your message" at bounding box center [519, 431] width 525 height 10
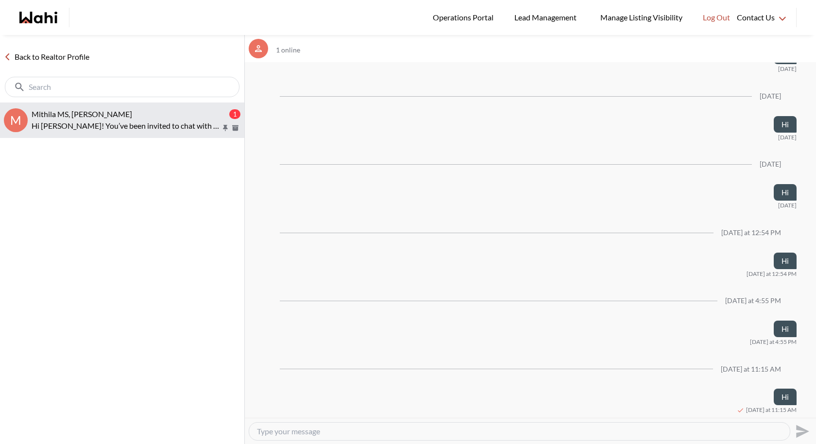
click at [107, 121] on p "Hi Mithila! You’ve been invited to chat with your Wahi Realtor, Behnam. Feel fr…" at bounding box center [126, 126] width 189 height 12
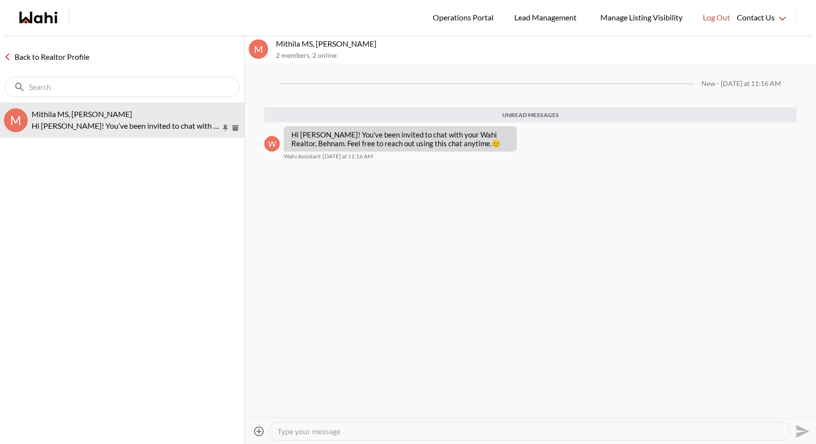
click at [311, 423] on div at bounding box center [529, 430] width 520 height 17
click at [304, 432] on textarea "Type your message" at bounding box center [529, 431] width 504 height 10
type textarea "Hi"
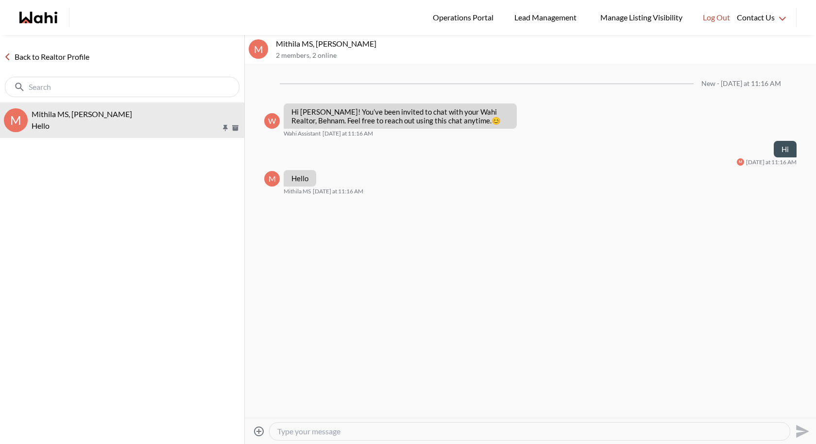
drag, startPoint x: 304, startPoint y: 432, endPoint x: 245, endPoint y: 293, distance: 150.5
click at [304, 427] on textarea "Type your message" at bounding box center [529, 431] width 504 height 10
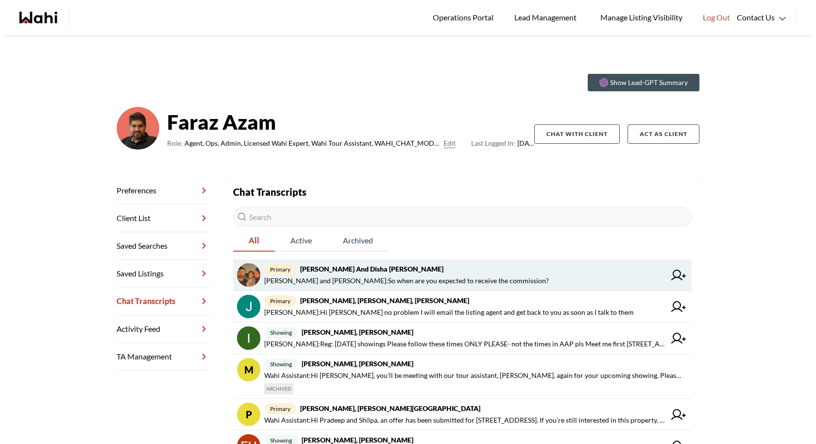
click at [422, 265] on span "primary [PERSON_NAME] and Disha [PERSON_NAME]" at bounding box center [464, 269] width 401 height 12
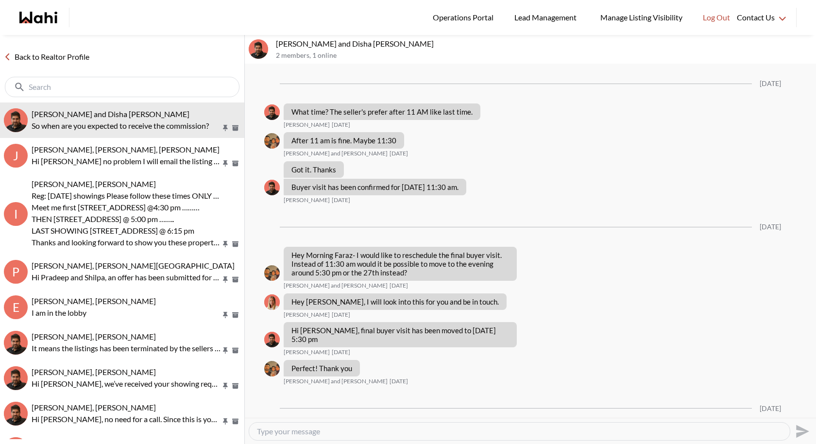
scroll to position [734, 0]
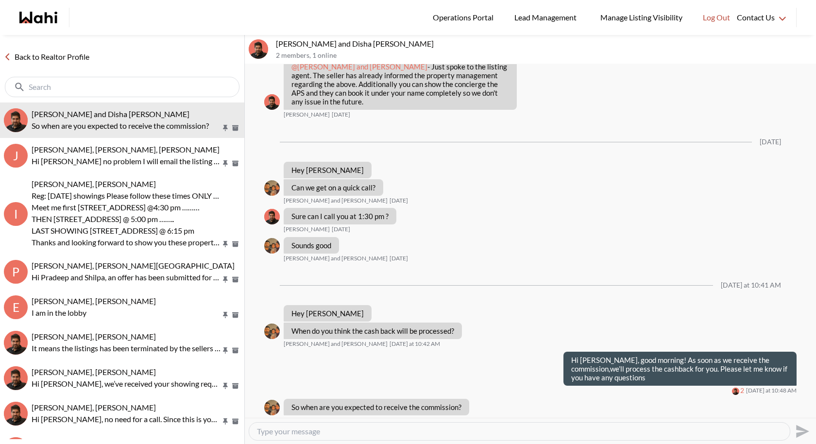
click at [311, 429] on textarea "Type your message" at bounding box center [519, 431] width 525 height 10
drag, startPoint x: 459, startPoint y: 395, endPoint x: 288, endPoint y: 394, distance: 170.4
click at [288, 399] on div "So when are you expected to receive the commission?" at bounding box center [376, 407] width 185 height 17
copy p "So when are you expected to receive the commission?"
click at [299, 431] on textarea "Type your message" at bounding box center [519, 431] width 525 height 10
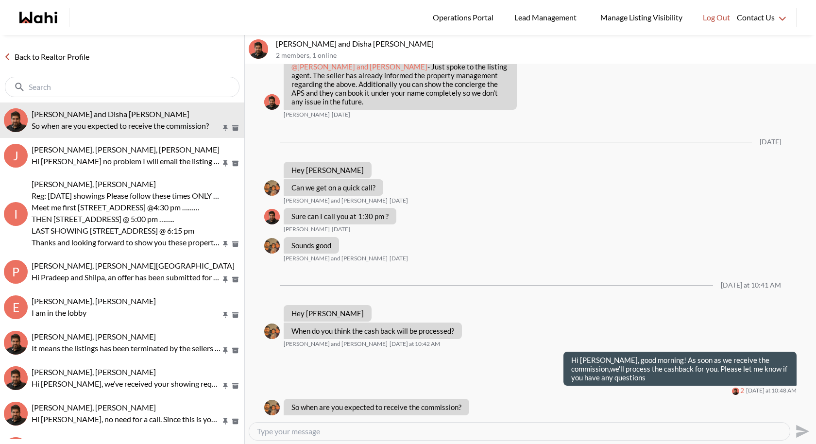
paste textarea "Typically, it takes a couple of days after closing for the listing brokerage to…"
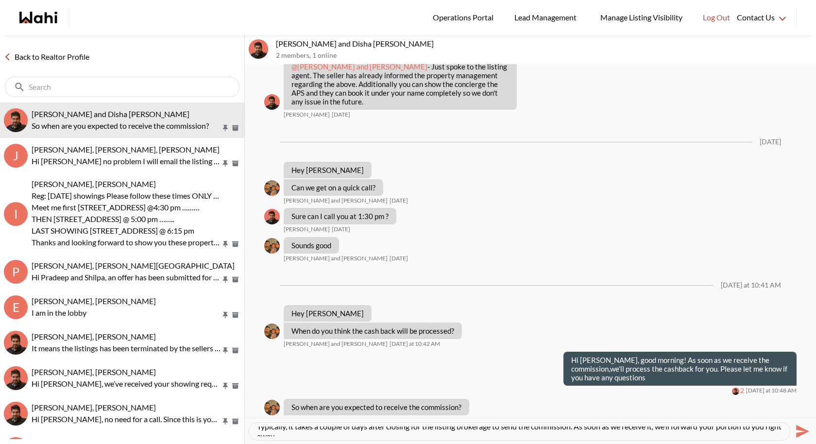
scroll to position [0, 0]
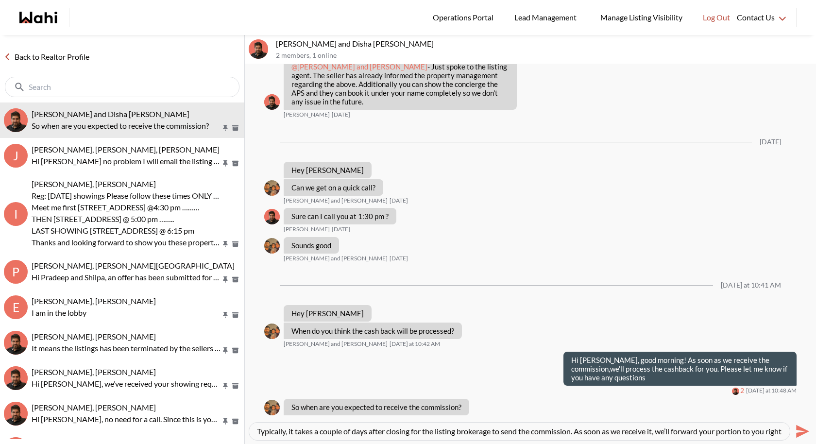
click at [750, 431] on textarea "Typically, it takes a couple of days after closing for the listing brokerage to…" at bounding box center [519, 431] width 525 height 10
type textarea "Typically, it takes a couple of days after closing for the listing brokerage to…"
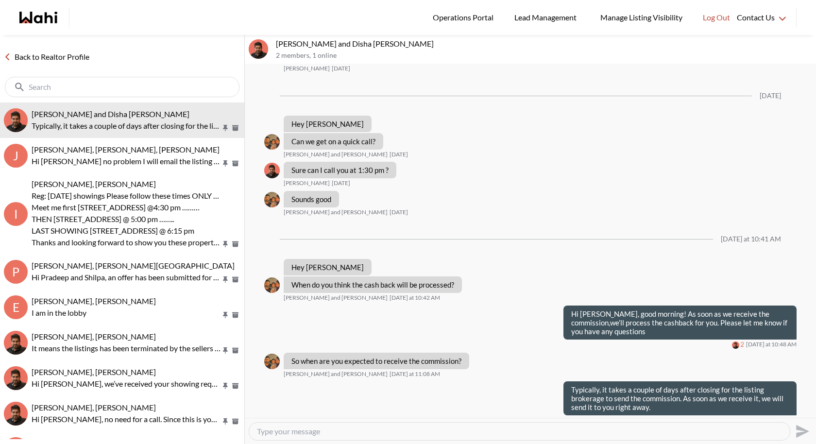
scroll to position [779, 0]
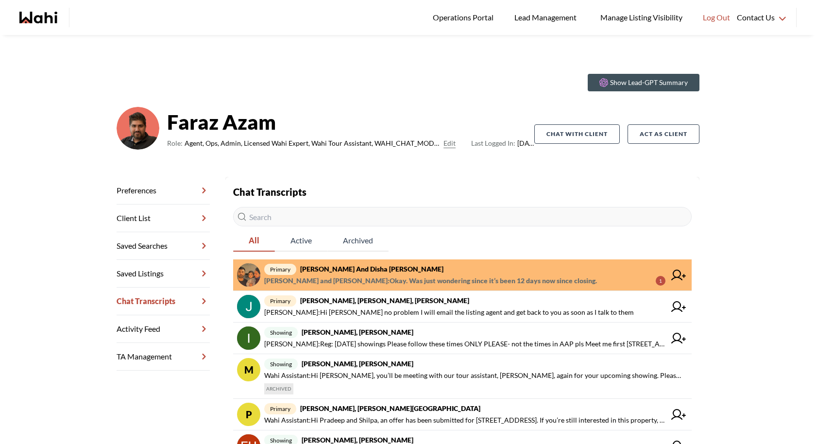
click at [415, 271] on span "primary Sidhant and Disha Vats, Faraz" at bounding box center [464, 269] width 401 height 12
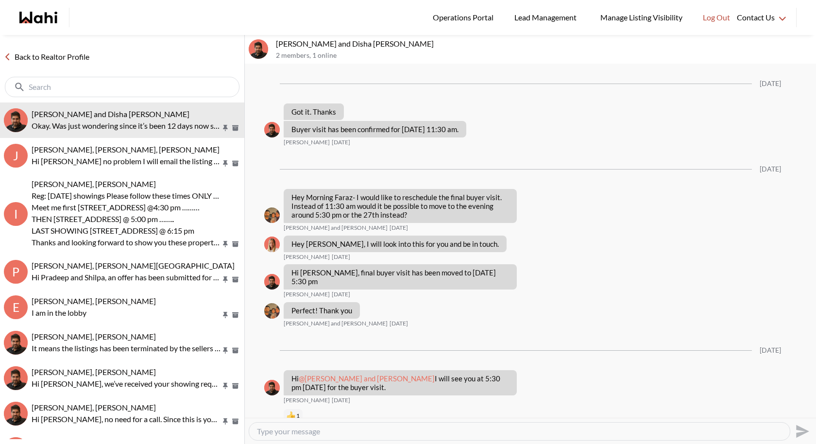
scroll to position [790, 0]
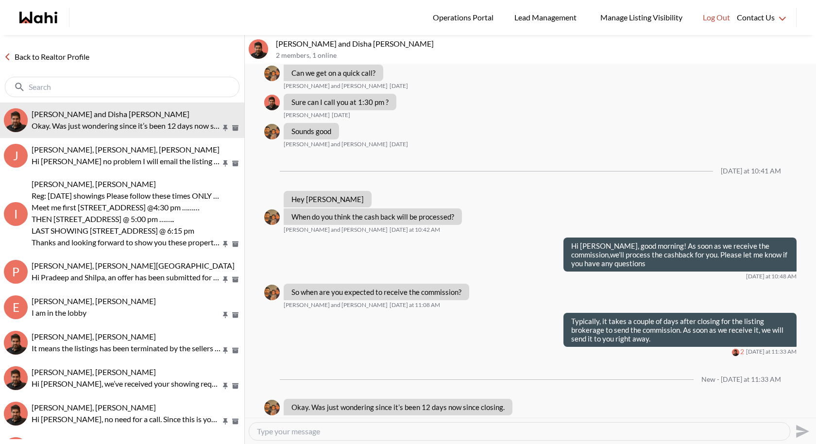
click at [328, 430] on textarea "Type your message" at bounding box center [519, 431] width 525 height 10
type textarea "I will follow up right now and get back to you shortly"
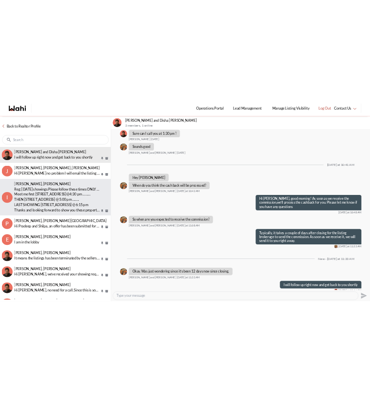
scroll to position [819, 0]
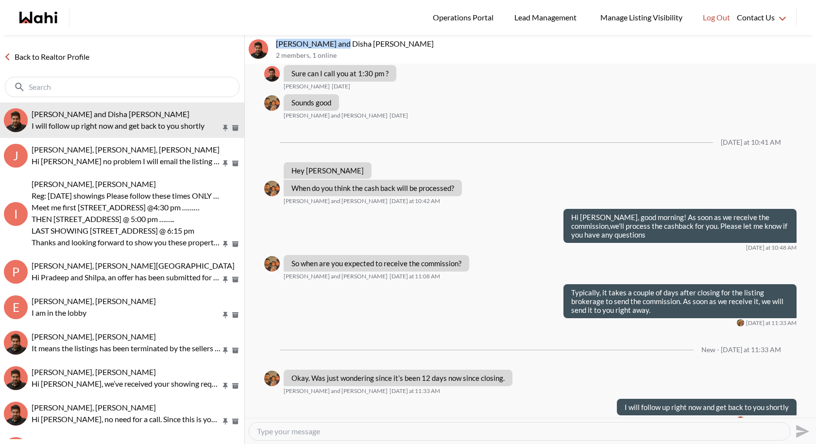
drag, startPoint x: 335, startPoint y: 42, endPoint x: 275, endPoint y: 42, distance: 60.2
click at [276, 42] on p "Sidhant and Disha Vats, Faraz" at bounding box center [544, 44] width 536 height 10
copy p "Sidhant and Disha"
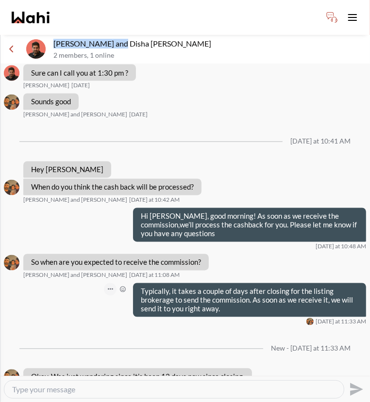
scroll to position [860, 0]
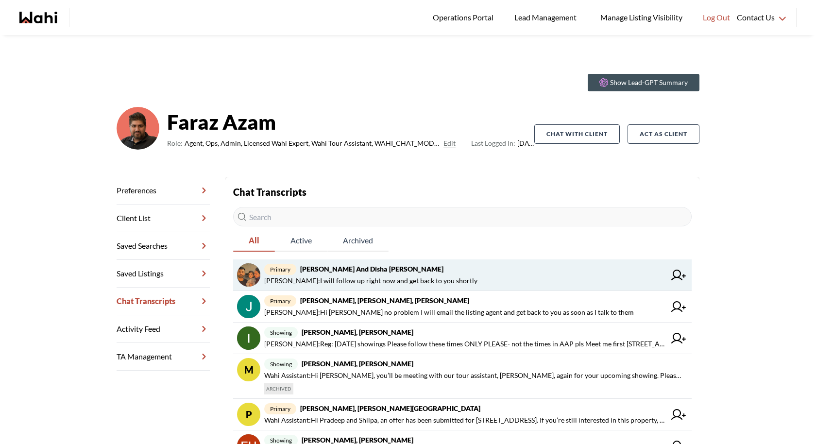
click at [388, 267] on strong "[PERSON_NAME] and Disha [PERSON_NAME]" at bounding box center [371, 269] width 143 height 8
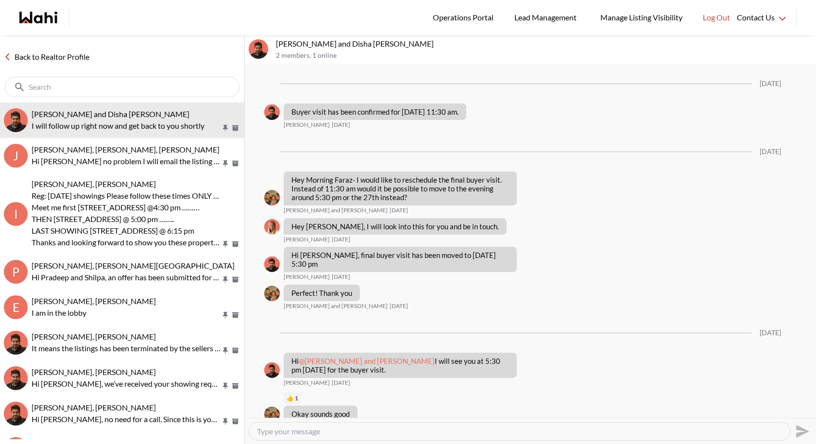
scroll to position [762, 0]
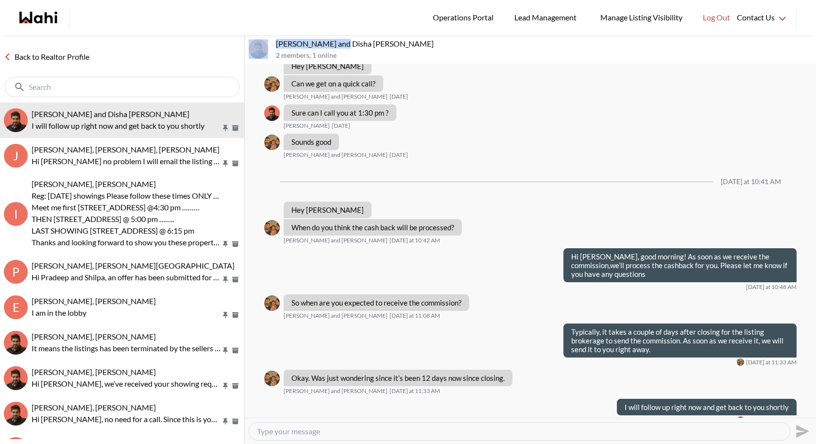
drag, startPoint x: 337, startPoint y: 43, endPoint x: 271, endPoint y: 39, distance: 66.6
click at [271, 39] on div "Sidhant and Disha Vats, Faraz 2 members , 1 online" at bounding box center [530, 49] width 571 height 29
click at [331, 54] on p "2 members , 1 online" at bounding box center [544, 55] width 536 height 8
click at [338, 44] on p "Sidhant and Disha Vats, Faraz" at bounding box center [544, 44] width 536 height 10
drag, startPoint x: 354, startPoint y: 43, endPoint x: 319, endPoint y: 40, distance: 35.1
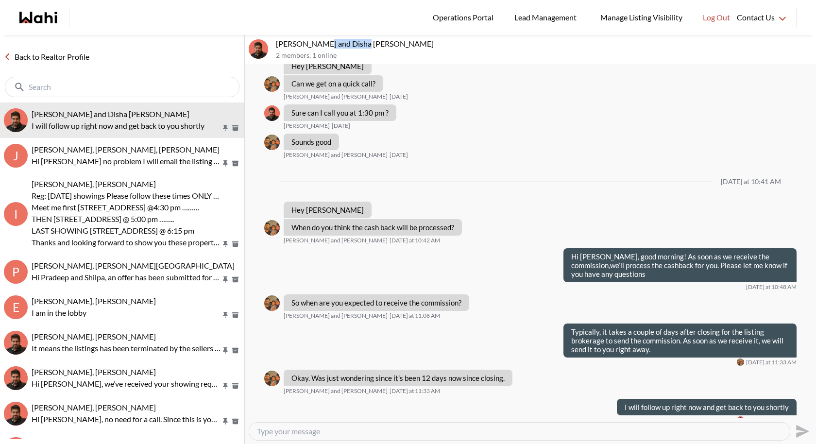
click at [319, 40] on p "Sidhant and Disha Vats, Faraz" at bounding box center [544, 44] width 536 height 10
copy p "Disha Vats,"
